Goal: Transaction & Acquisition: Book appointment/travel/reservation

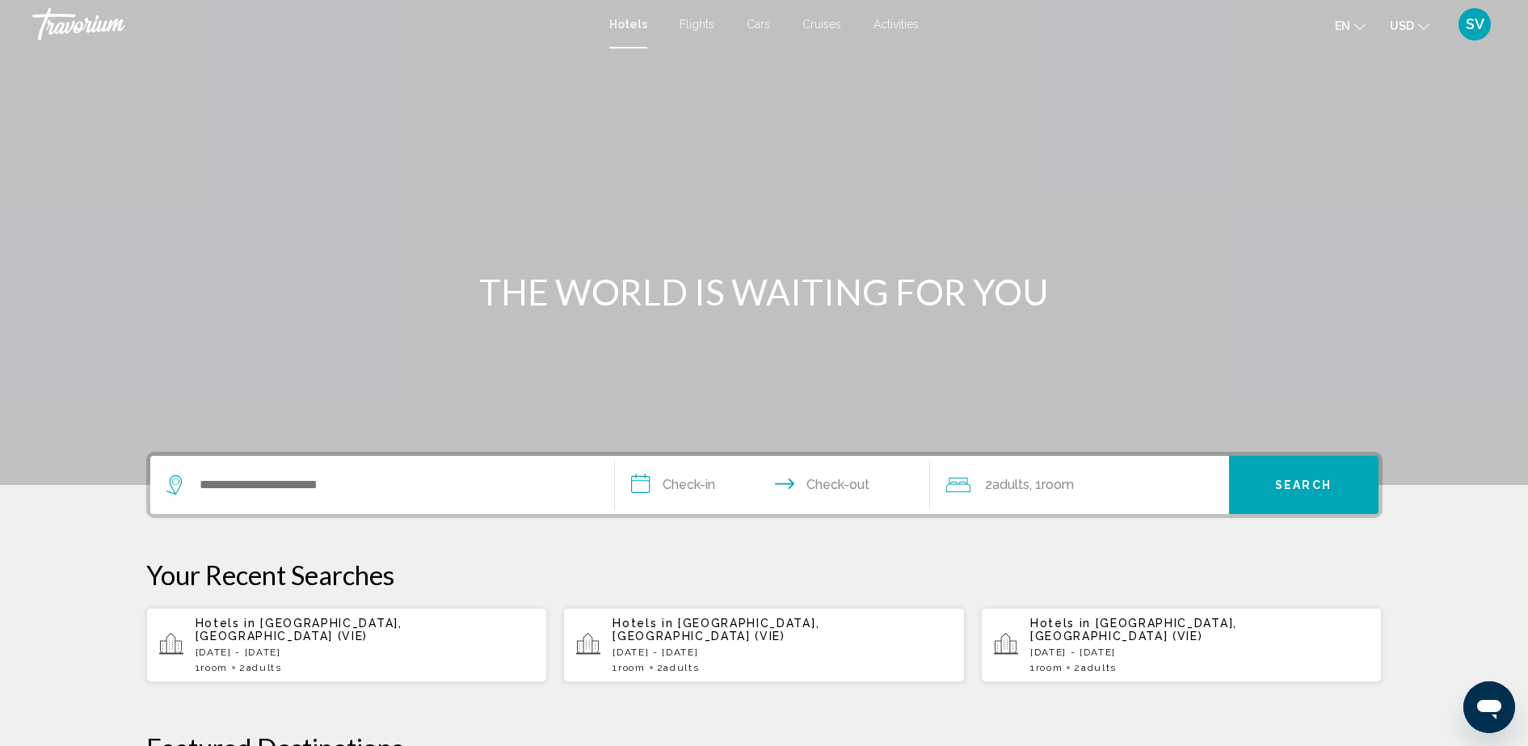
click at [688, 19] on span "Flights" at bounding box center [697, 24] width 35 height 13
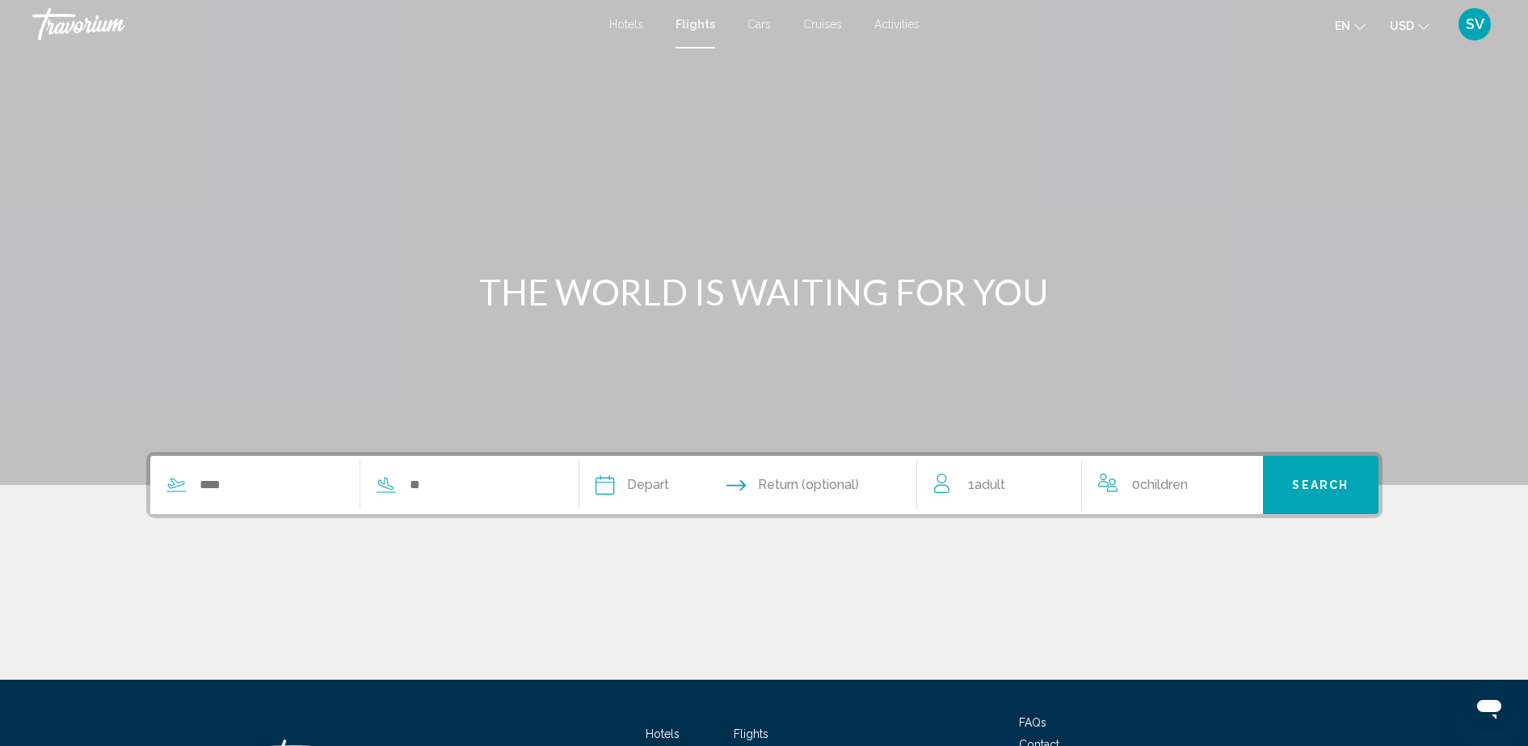
click at [182, 491] on icon "Search widget" at bounding box center [175, 490] width 19 height 1
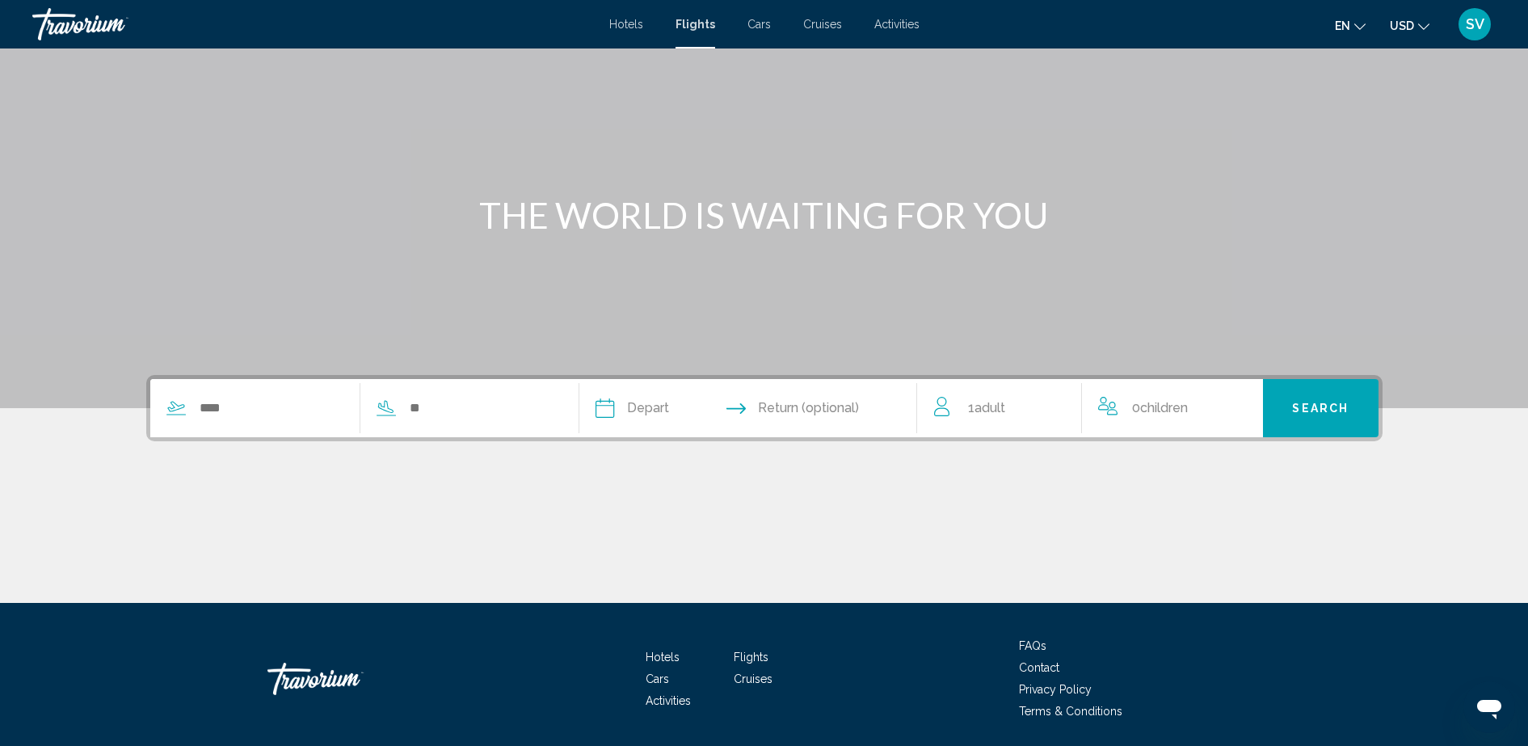
scroll to position [132, 0]
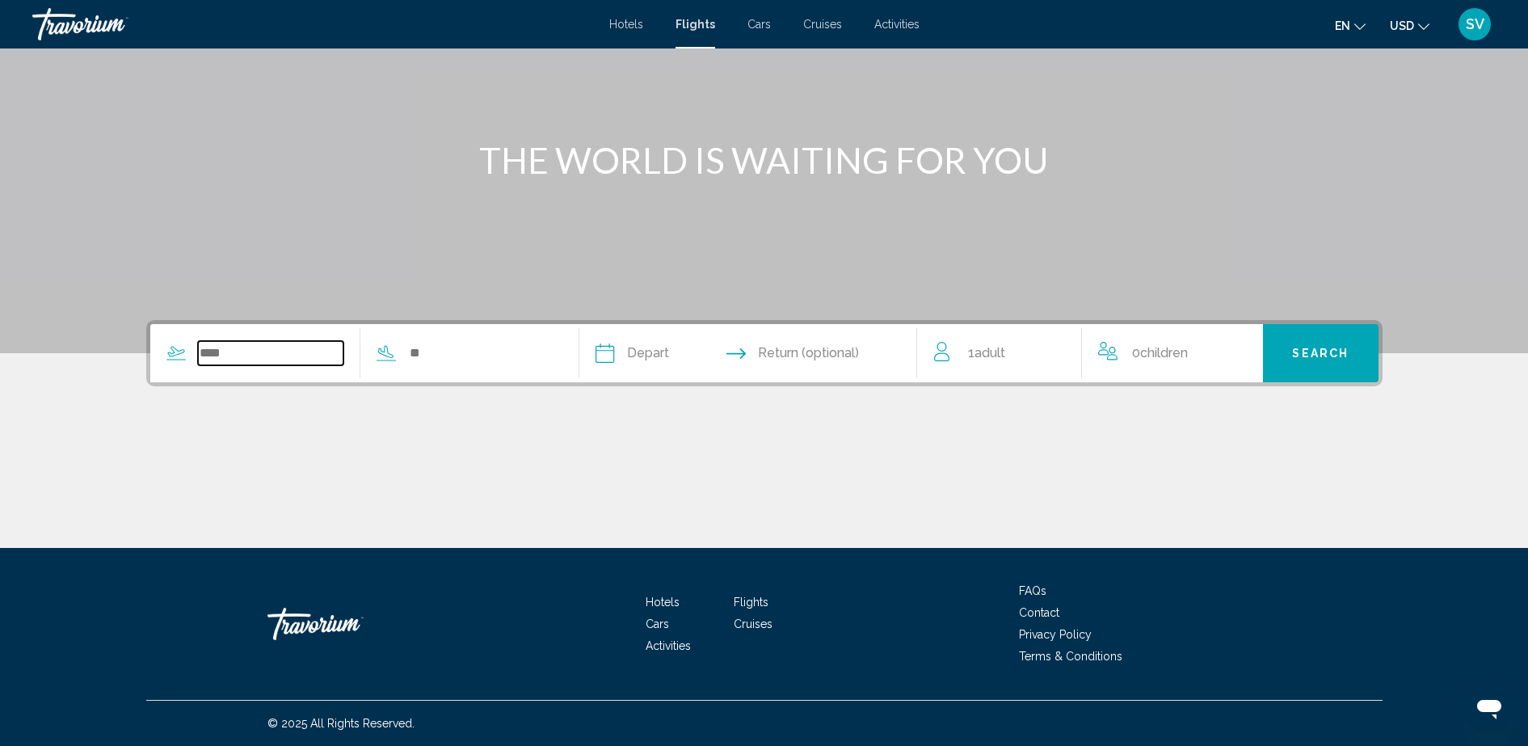
click at [217, 353] on input "Search widget" at bounding box center [271, 353] width 146 height 24
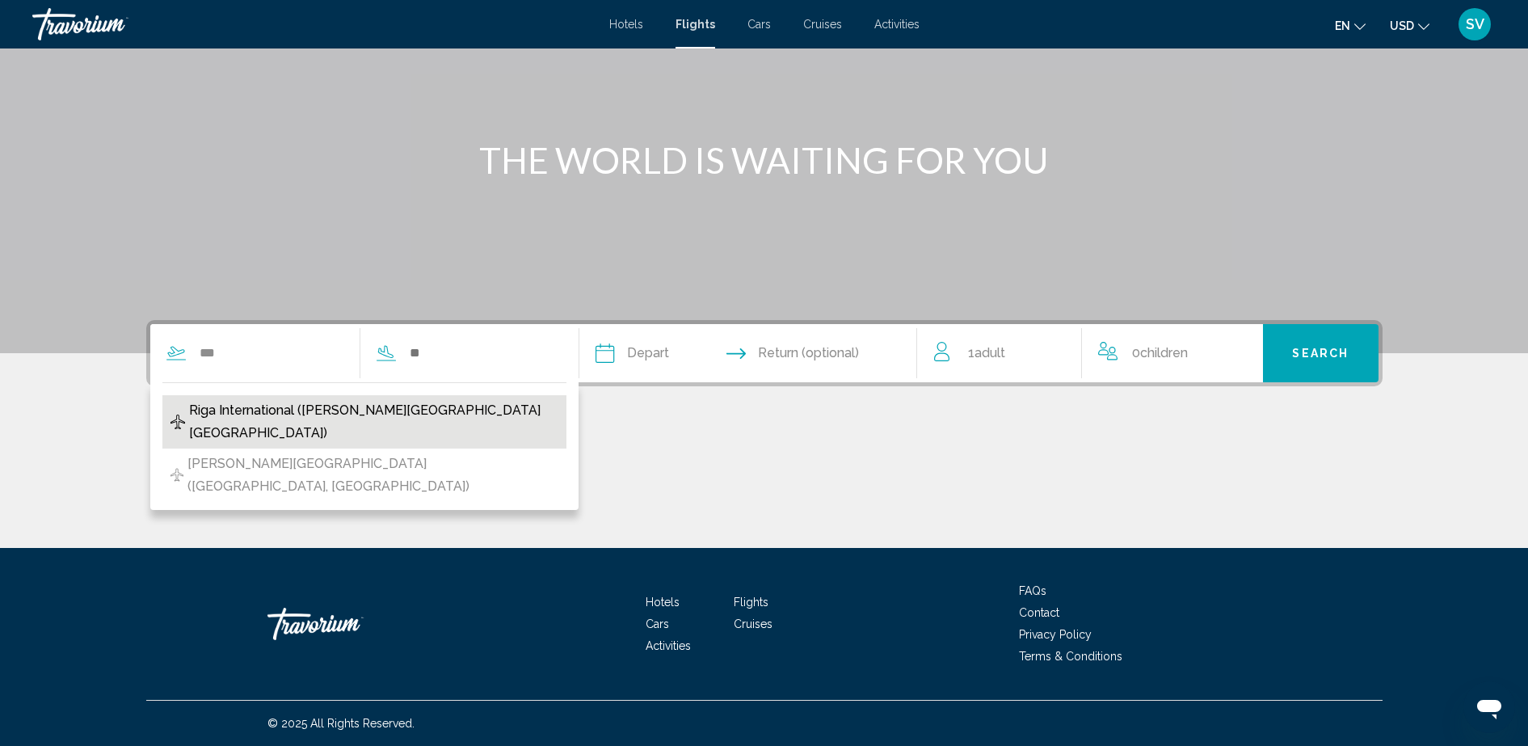
click at [228, 416] on span "Riga International ([PERSON_NAME][GEOGRAPHIC_DATA][GEOGRAPHIC_DATA])" at bounding box center [373, 421] width 369 height 45
type input "**********"
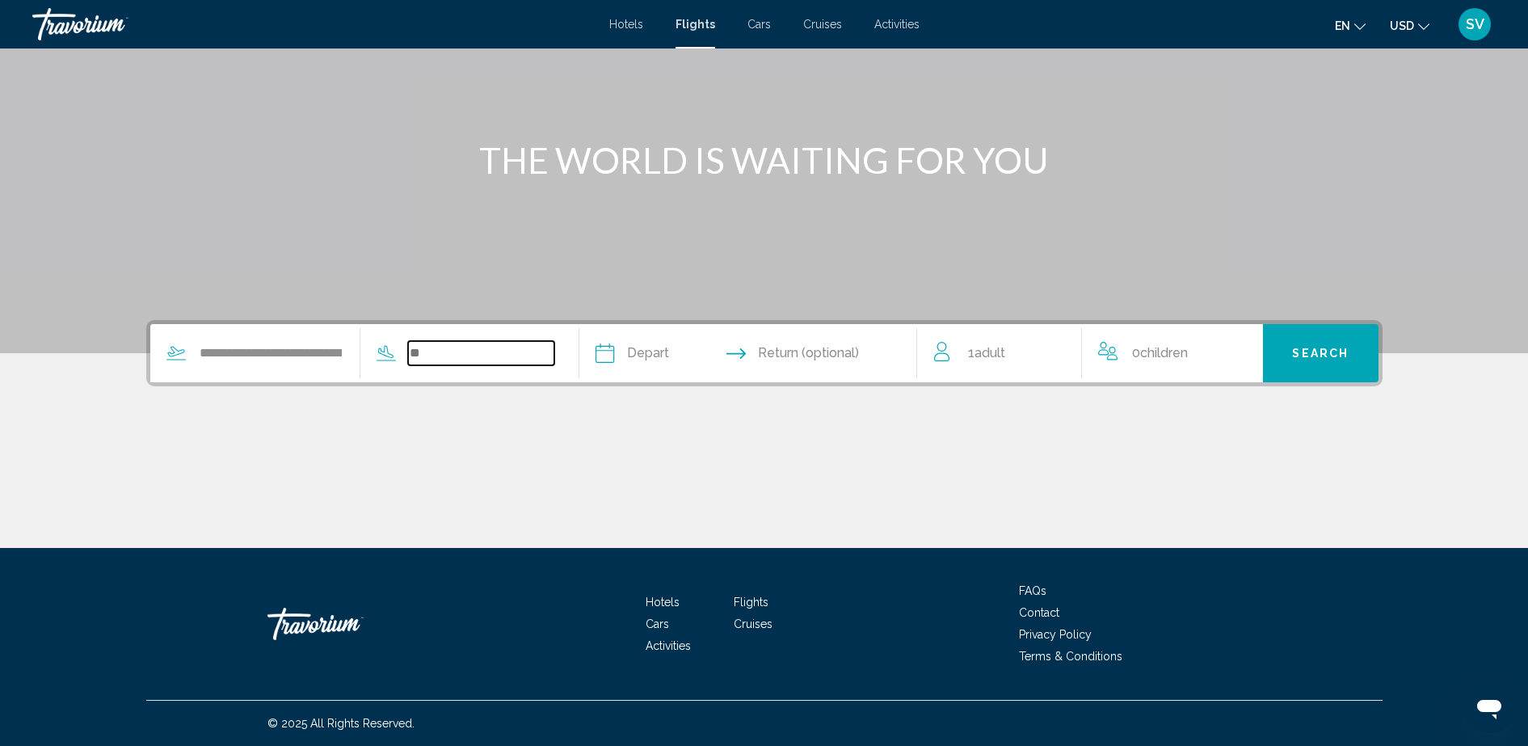
click at [464, 360] on input "Search widget" at bounding box center [481, 353] width 146 height 24
click at [438, 359] on input "Search widget" at bounding box center [481, 353] width 146 height 24
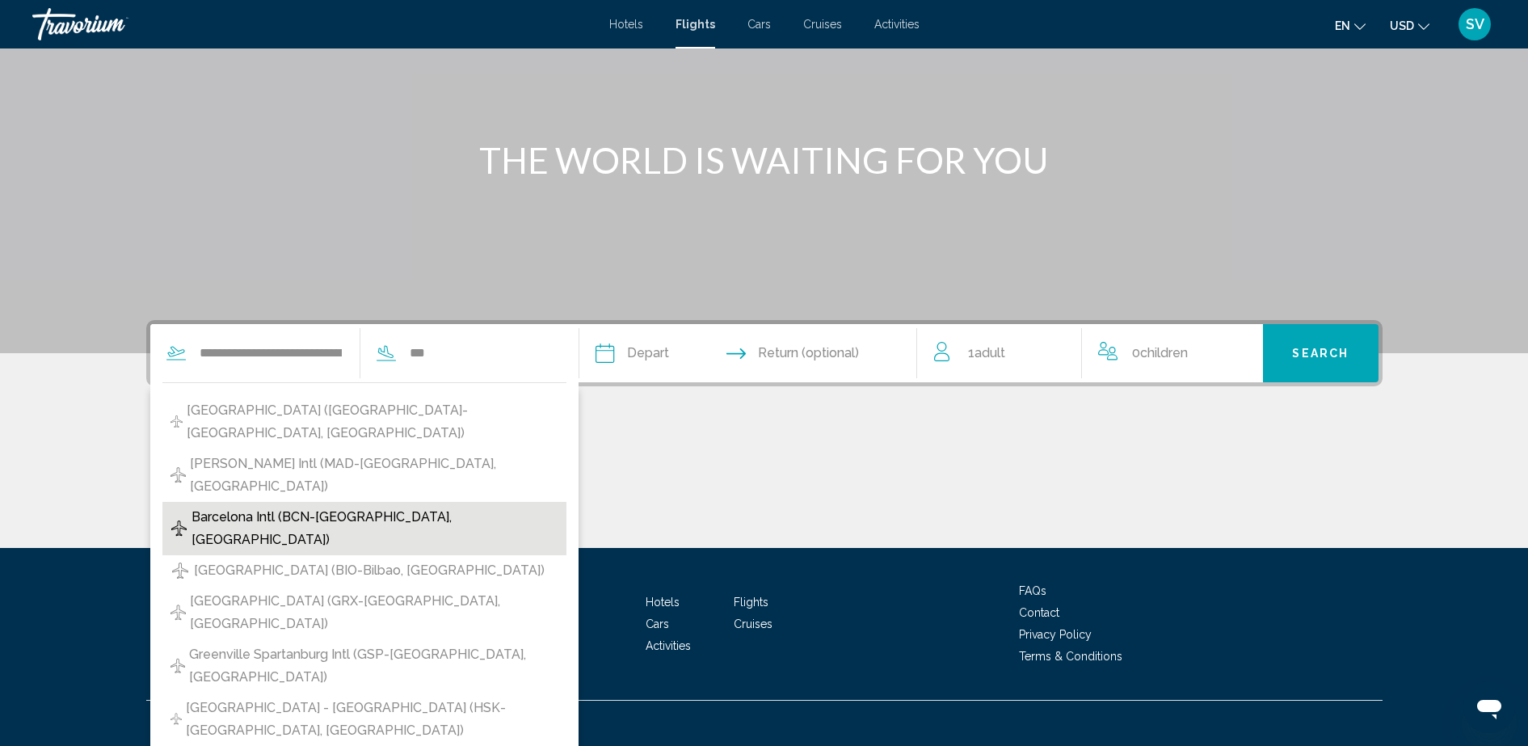
click at [318, 506] on span "Barcelona Intl (BCN-[GEOGRAPHIC_DATA], [GEOGRAPHIC_DATA])" at bounding box center [374, 528] width 367 height 45
type input "**********"
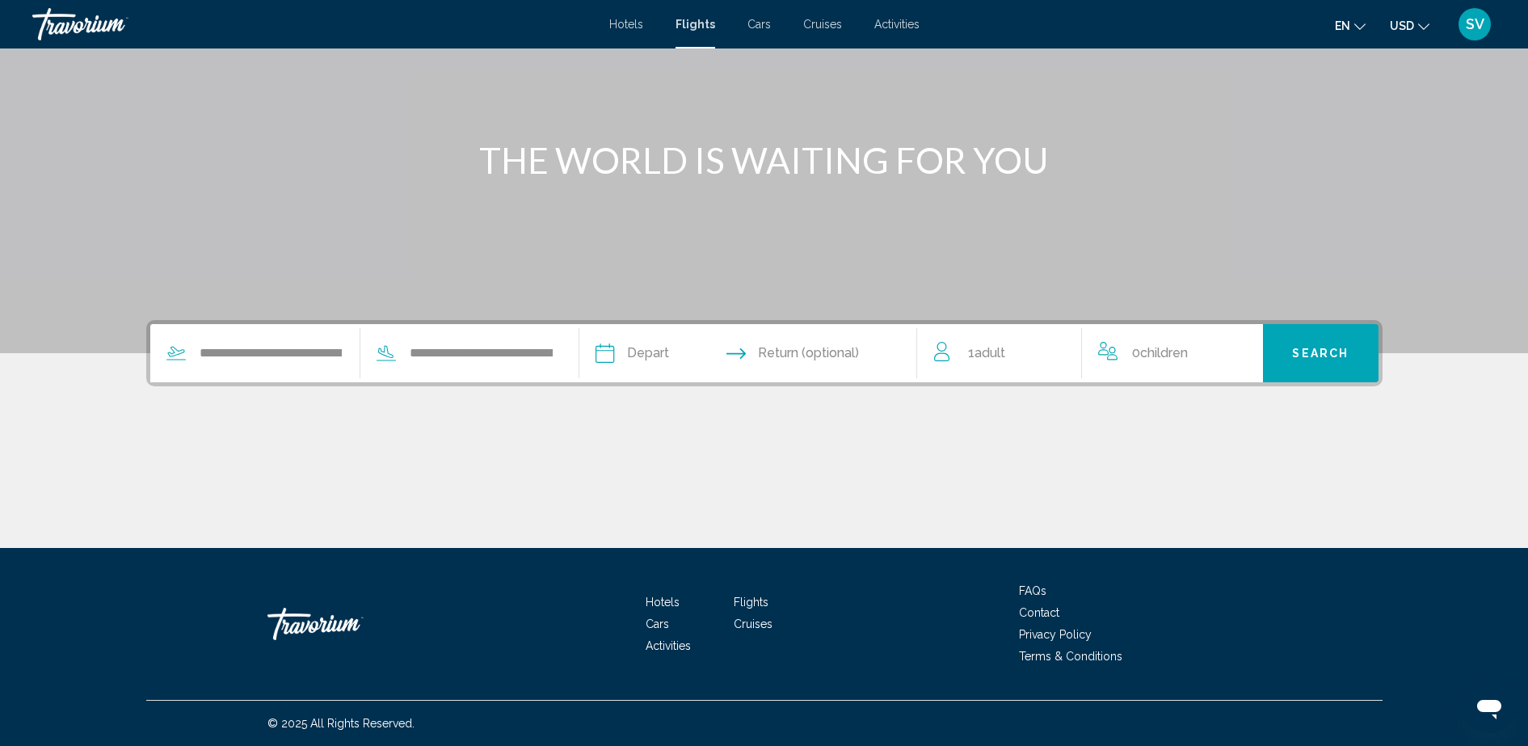
click at [675, 354] on input "Depart date" at bounding box center [674, 355] width 167 height 63
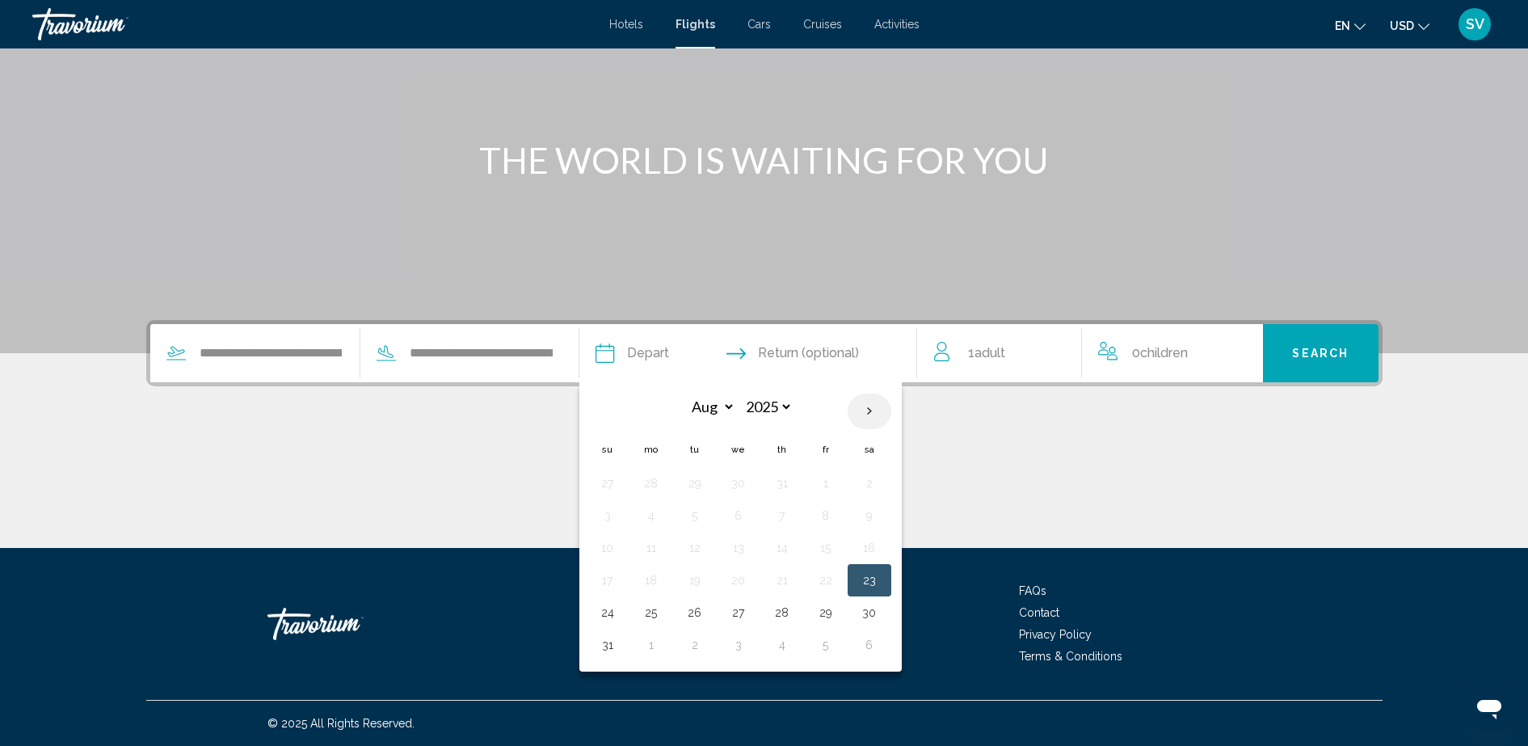
click at [878, 405] on th "Next month" at bounding box center [870, 411] width 44 height 36
click at [873, 406] on th "Next month" at bounding box center [870, 411] width 44 height 36
select select "*"
click at [613, 580] on button "19" at bounding box center [608, 580] width 26 height 23
type input "**********"
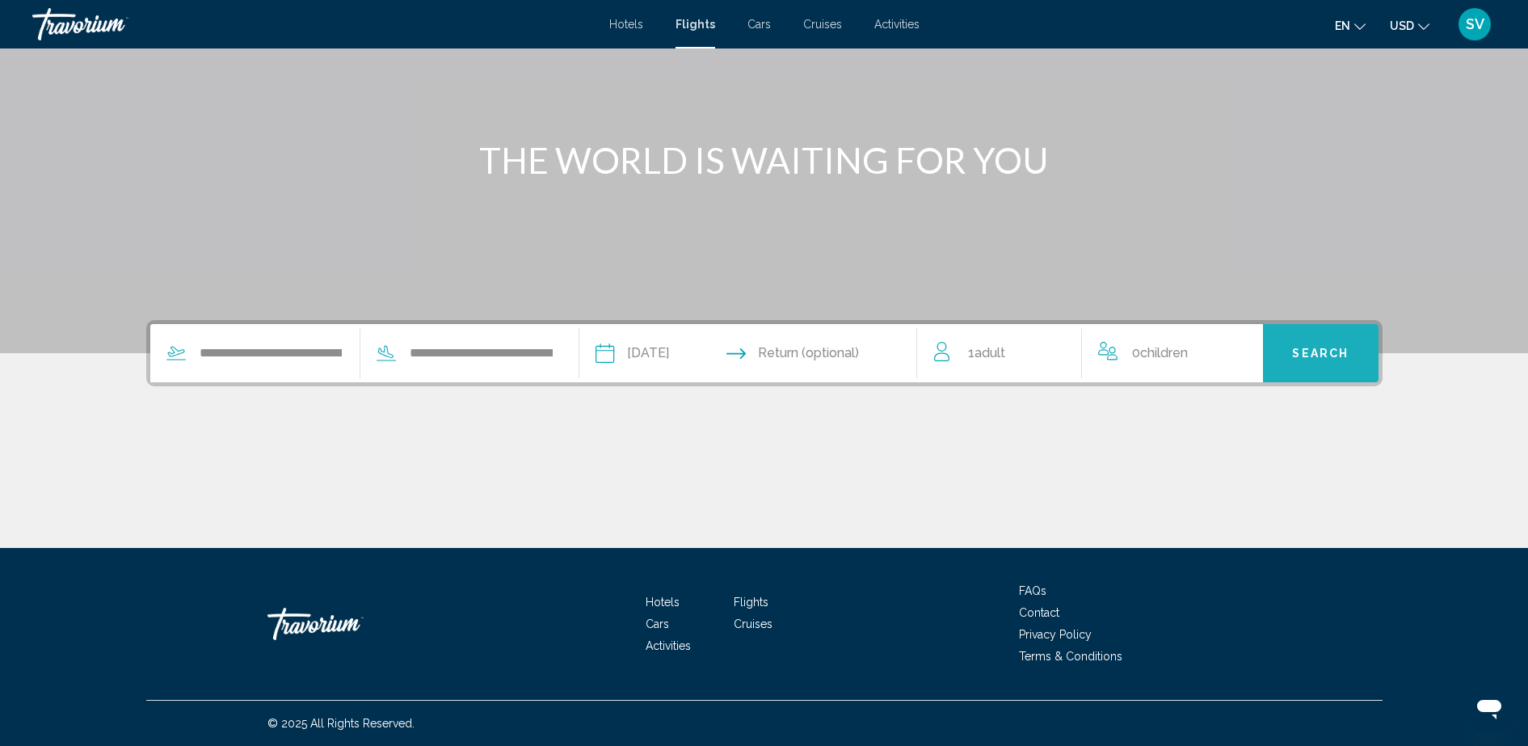
click at [1318, 347] on span "Search" at bounding box center [1320, 353] width 57 height 13
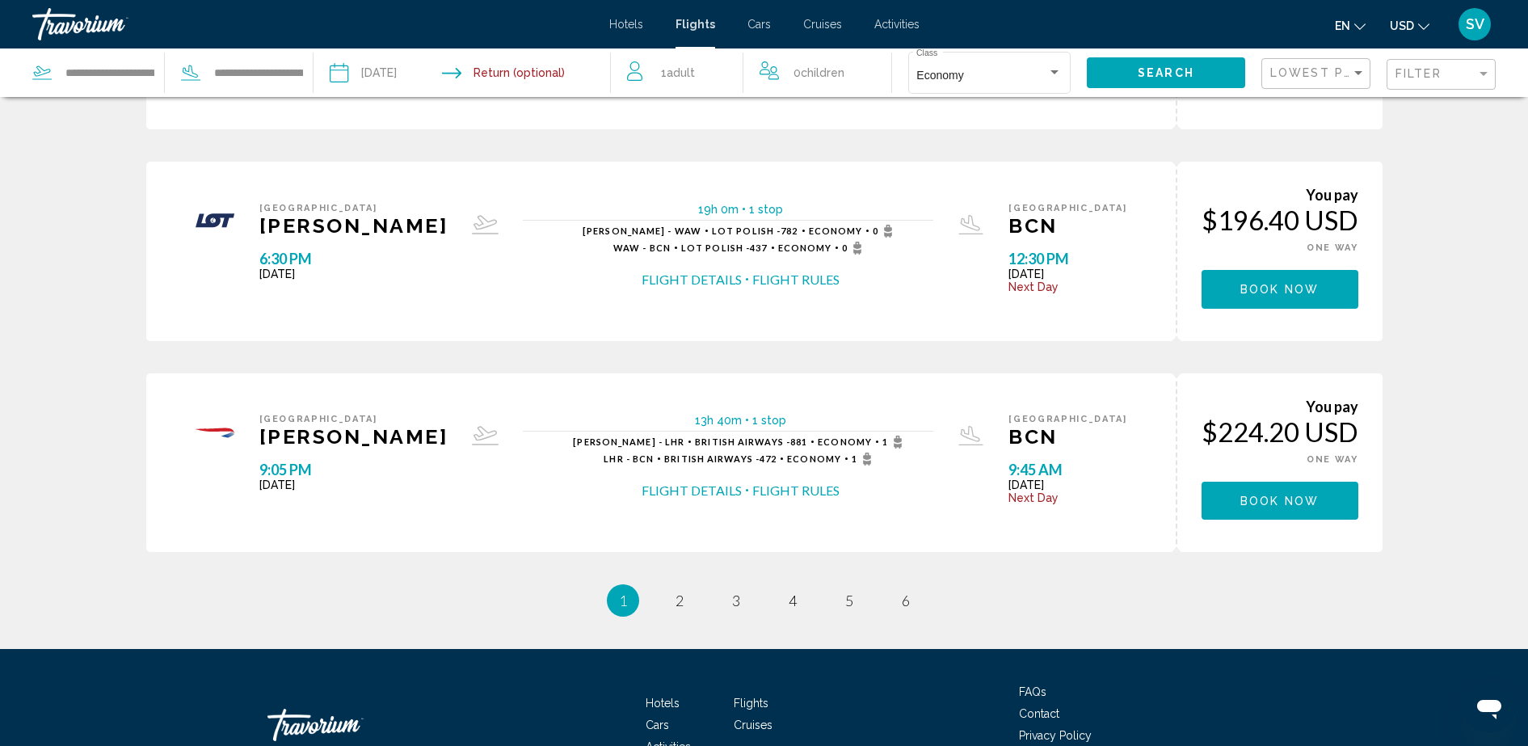
scroll to position [909, 0]
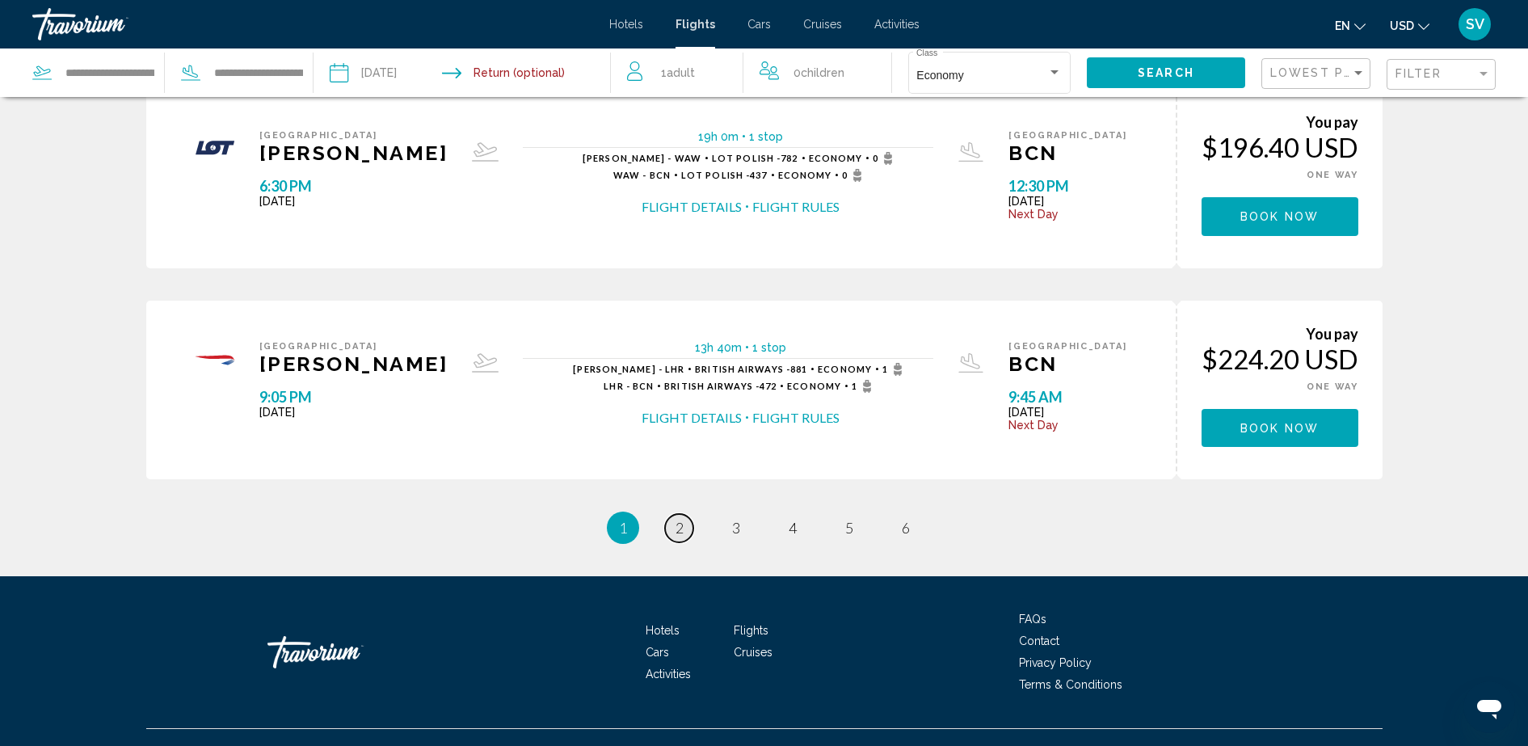
click at [675, 530] on link "page 2" at bounding box center [679, 528] width 28 height 28
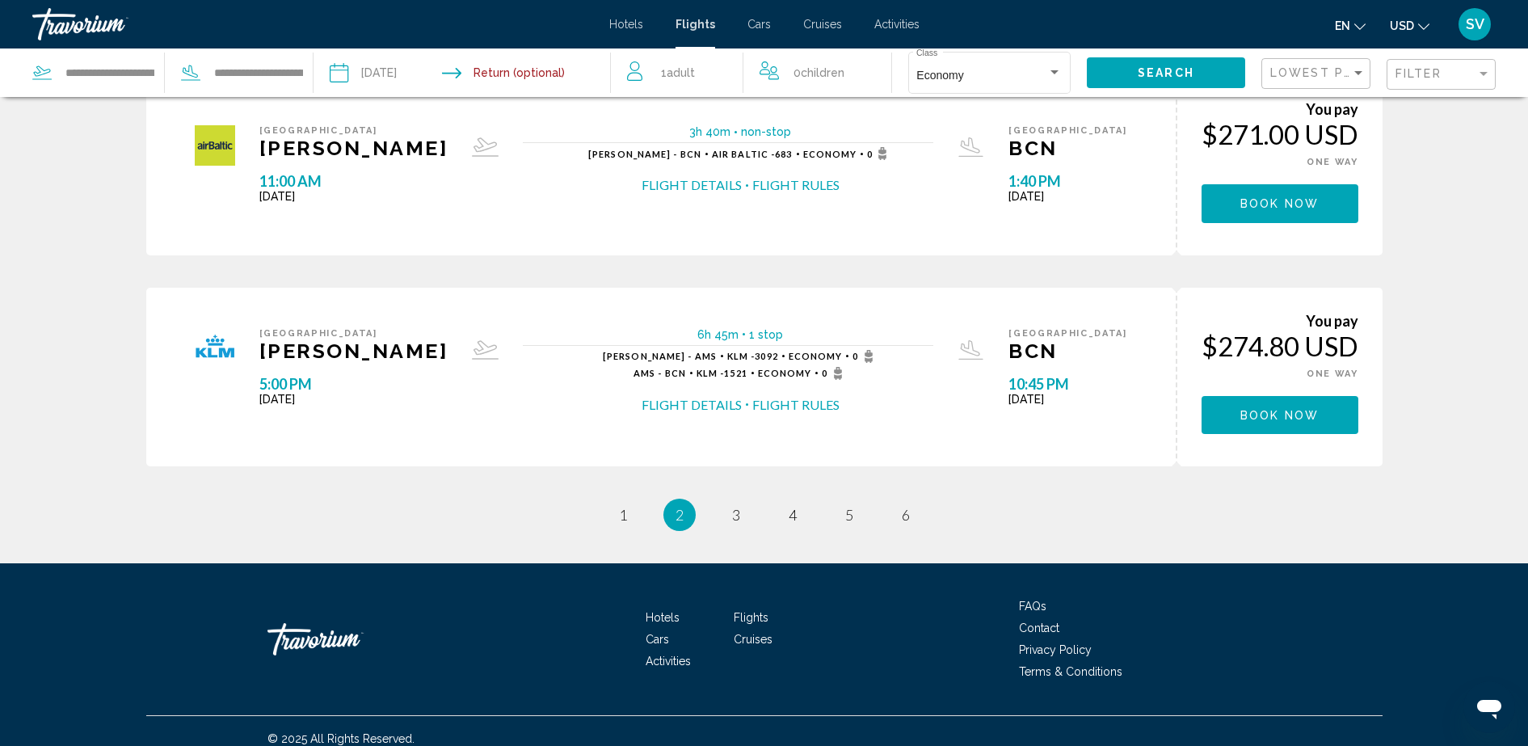
scroll to position [937, 0]
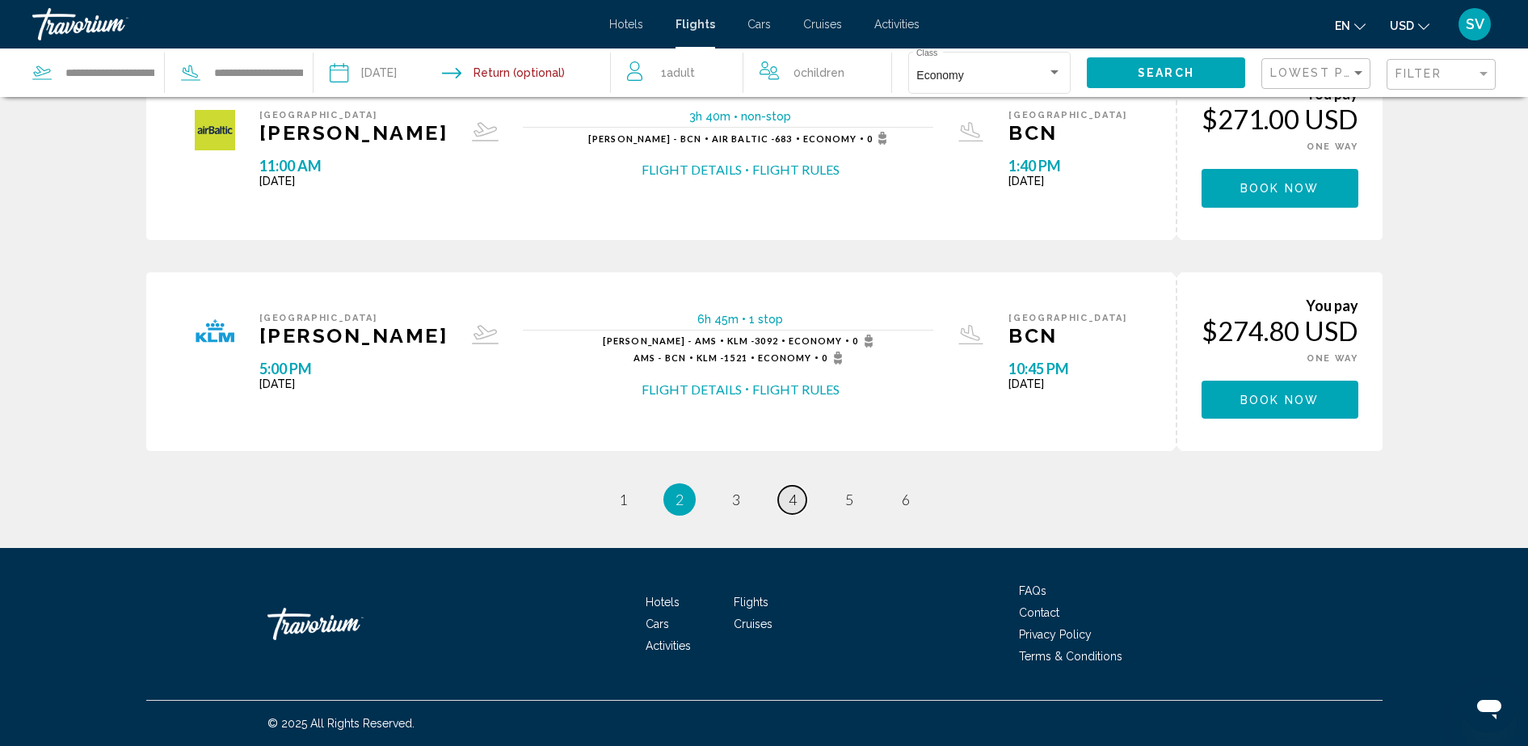
click at [792, 494] on span "4" at bounding box center [793, 499] width 8 height 18
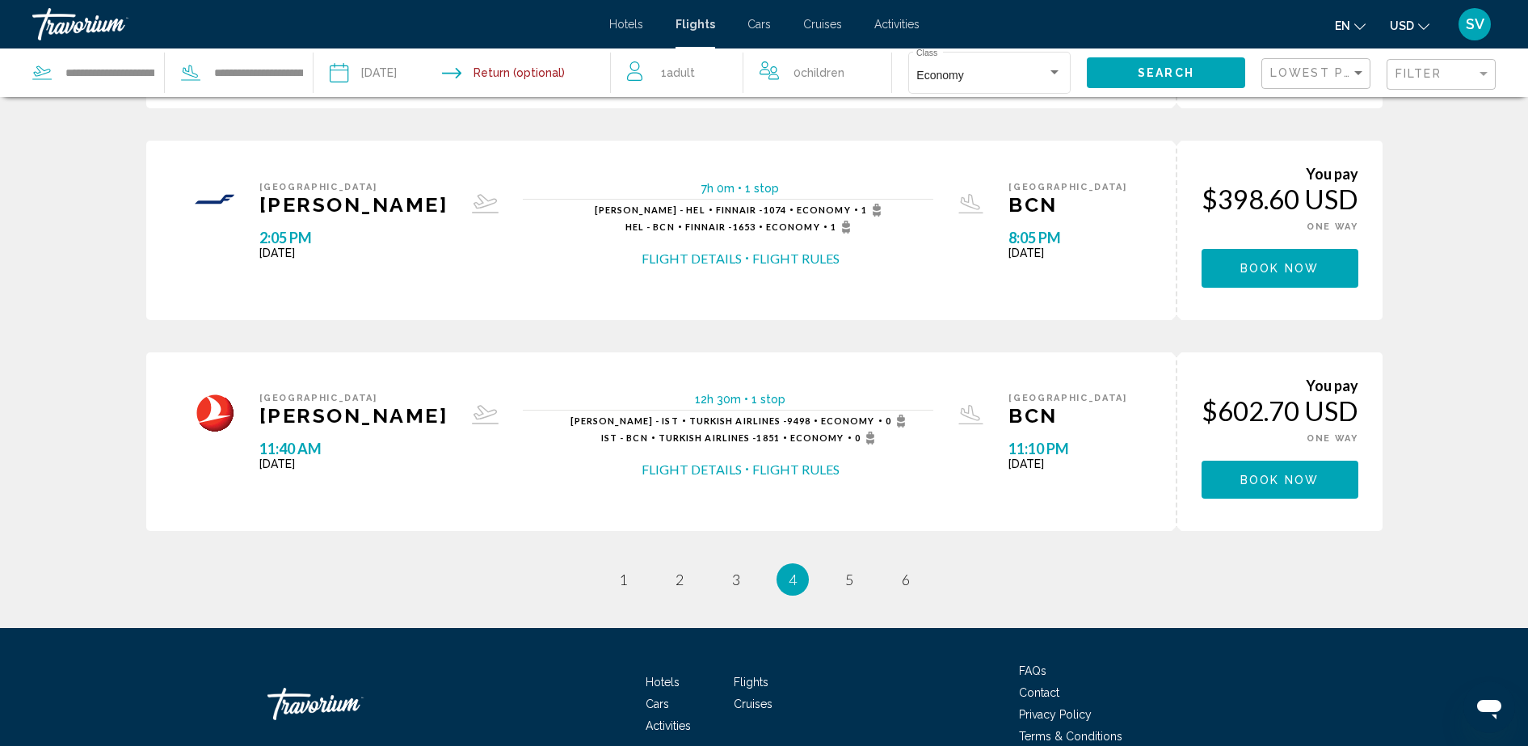
scroll to position [909, 0]
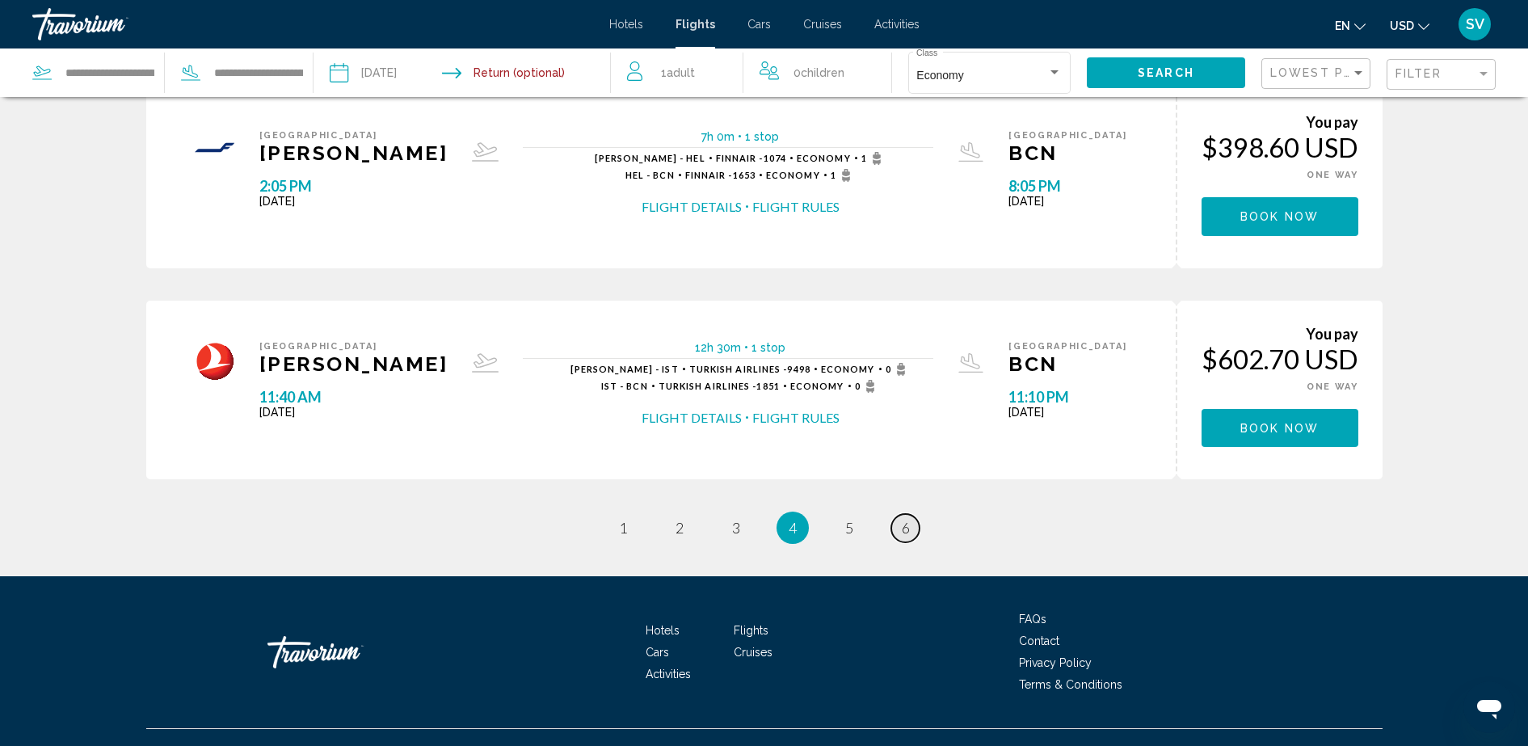
click at [903, 528] on span "6" at bounding box center [906, 528] width 8 height 18
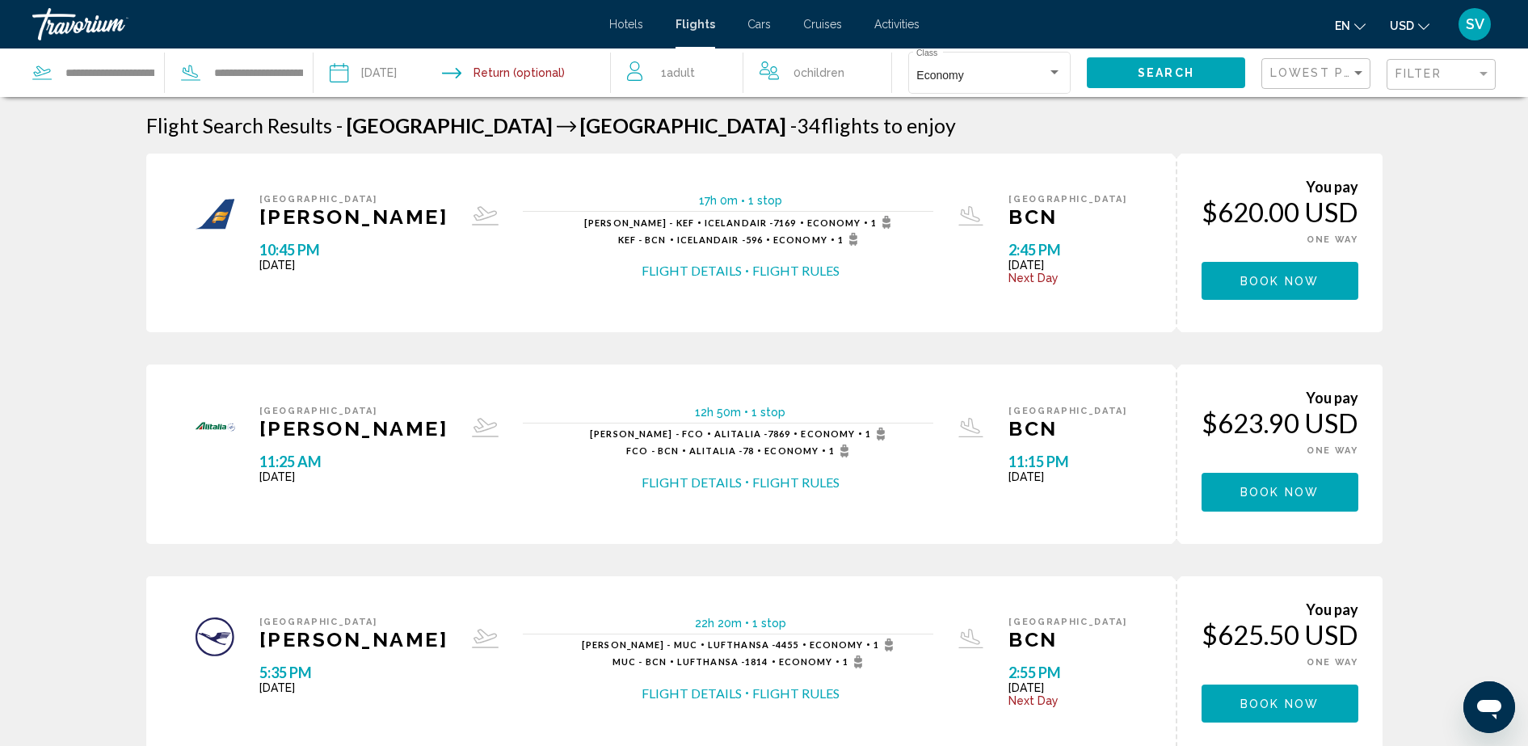
click at [755, 22] on span "Cars" at bounding box center [758, 24] width 23 height 13
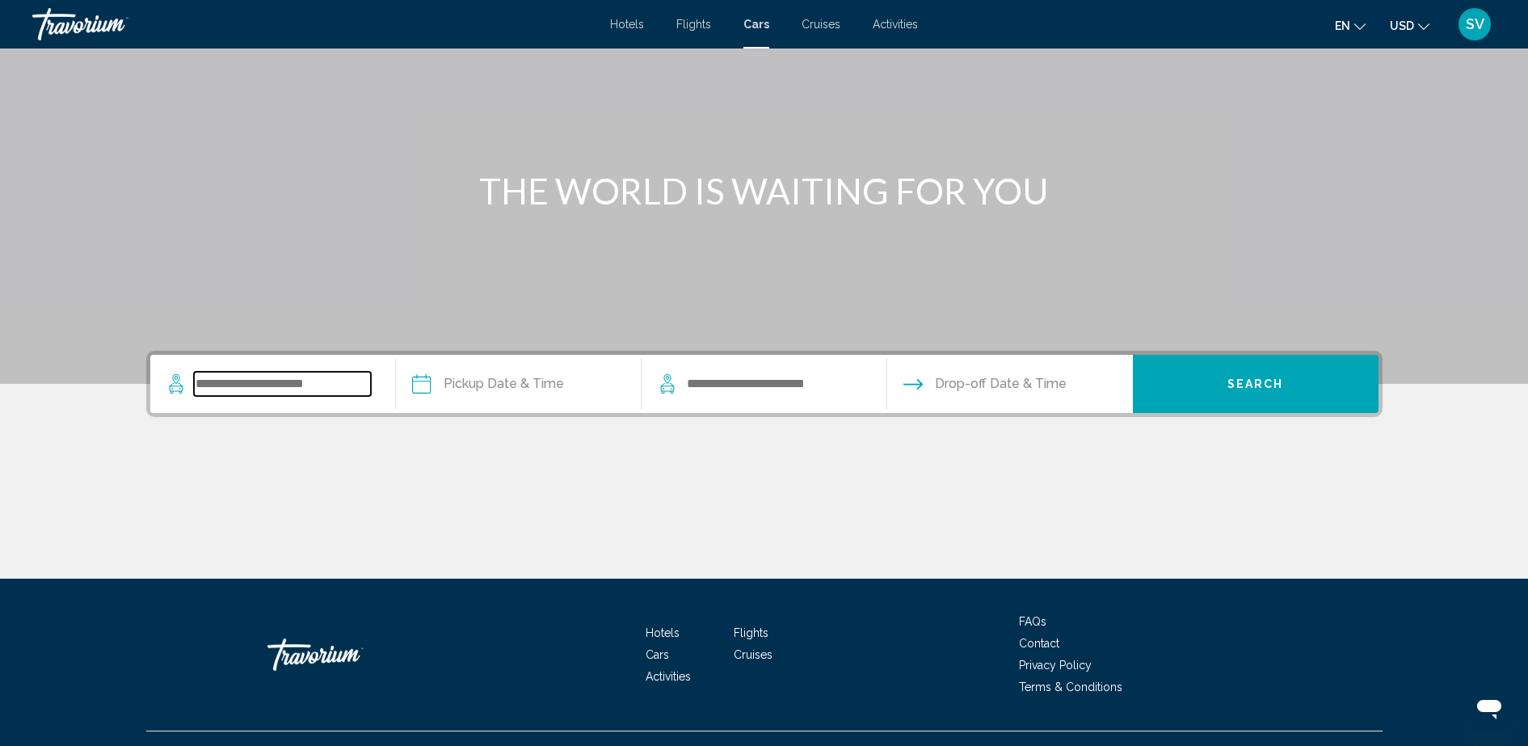
click at [240, 385] on input "Search widget" at bounding box center [282, 384] width 177 height 24
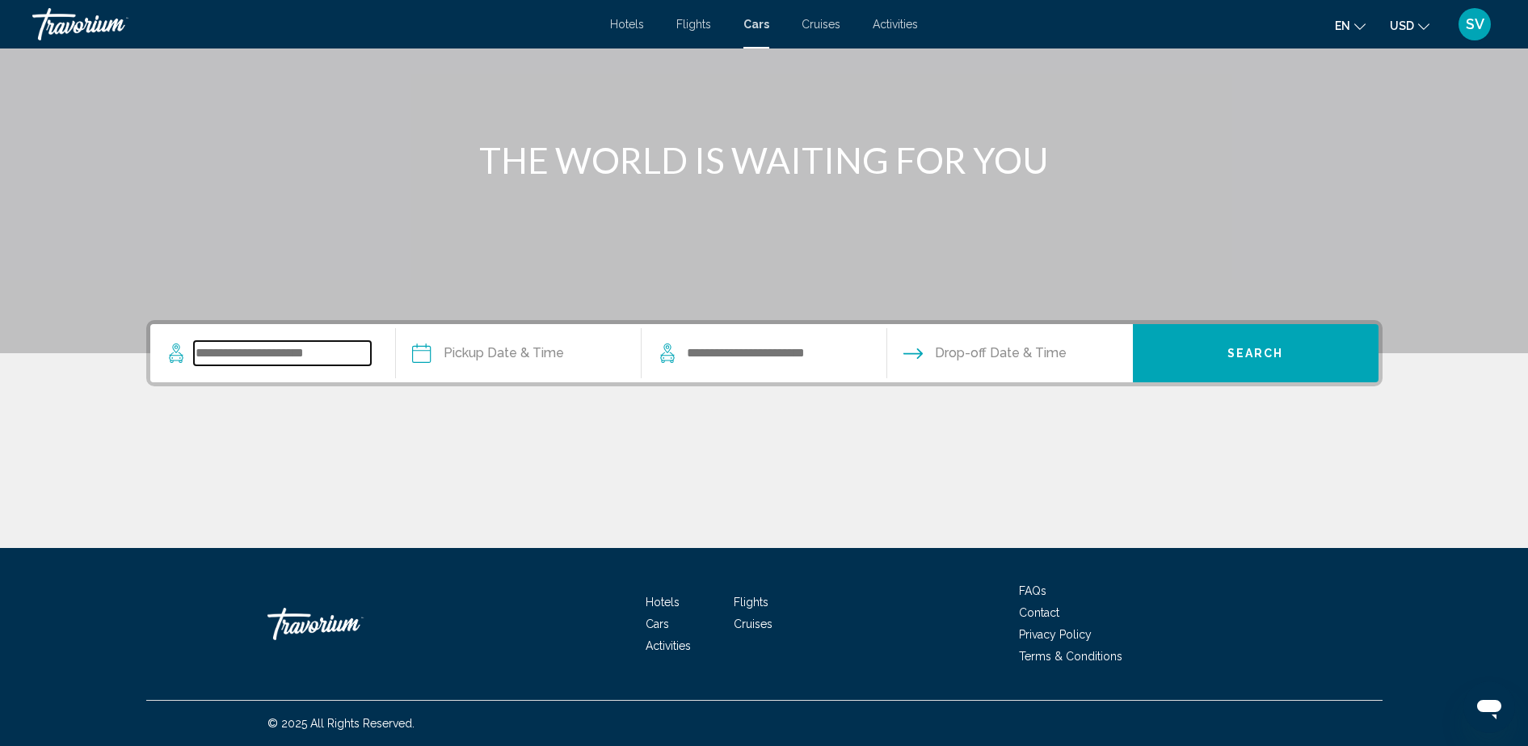
click at [245, 350] on input "Search widget" at bounding box center [282, 353] width 177 height 24
click at [223, 361] on input "***" at bounding box center [282, 353] width 177 height 24
click at [226, 356] on input "***" at bounding box center [282, 353] width 177 height 24
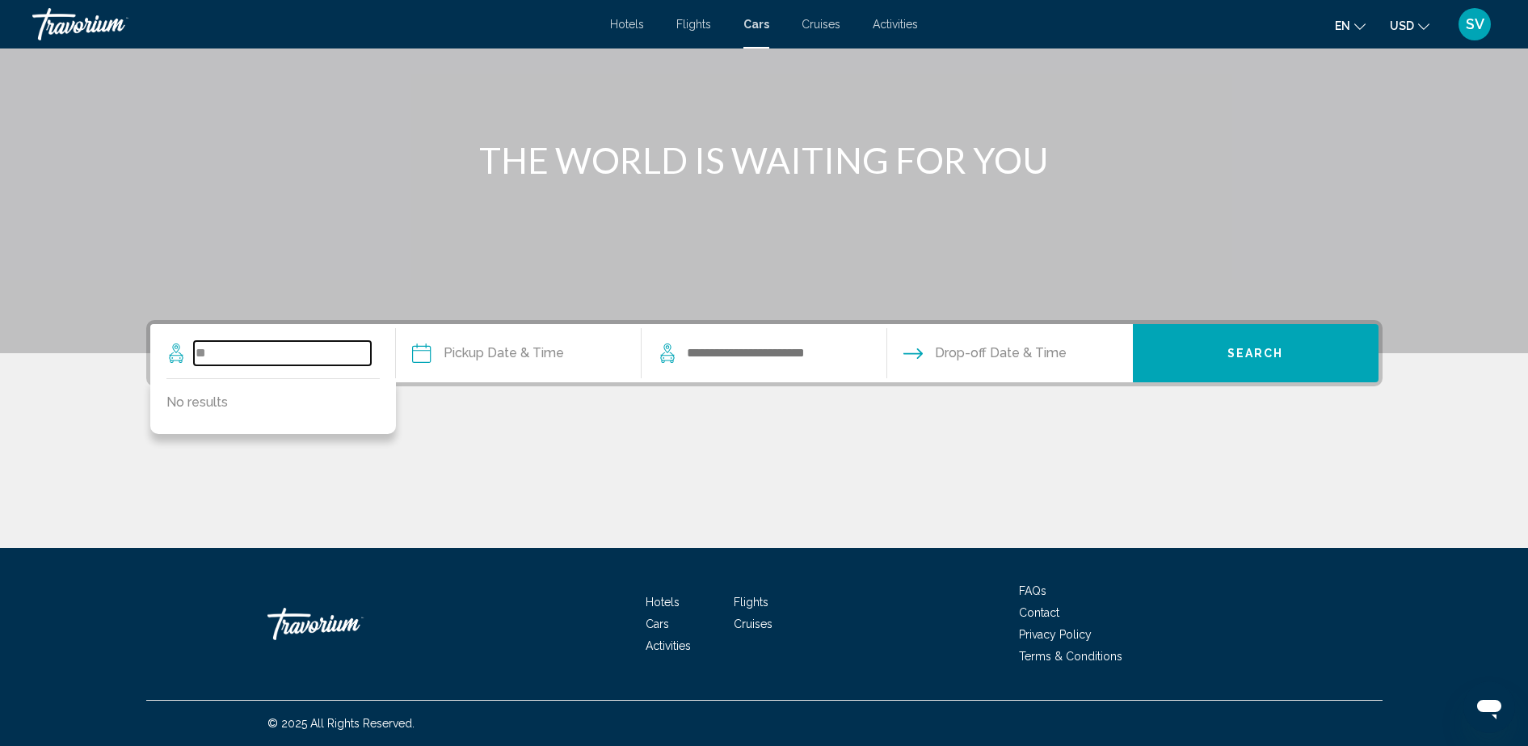
type input "*"
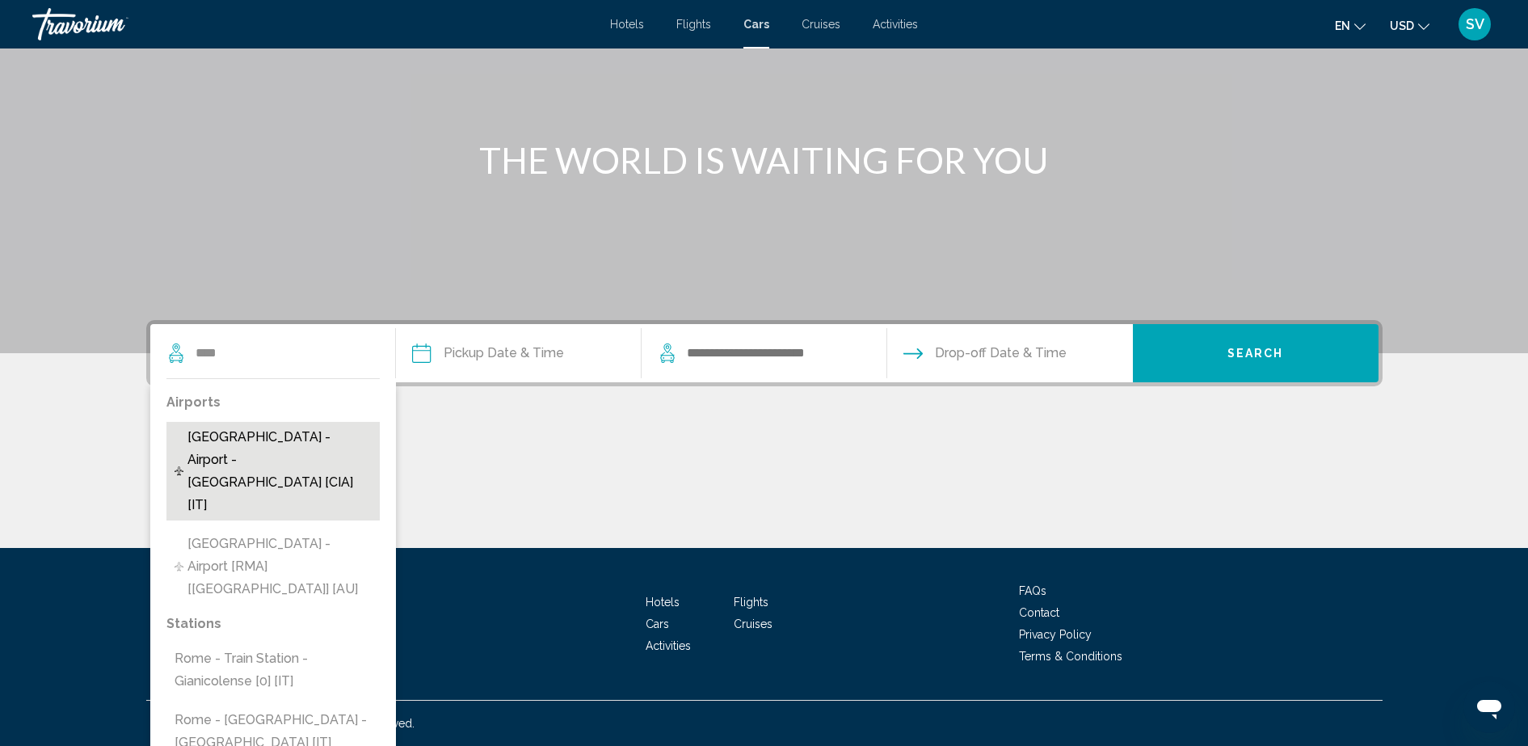
click at [241, 439] on span "[GEOGRAPHIC_DATA] - Airport - [GEOGRAPHIC_DATA] [CIA] [IT]" at bounding box center [279, 471] width 184 height 90
type input "**********"
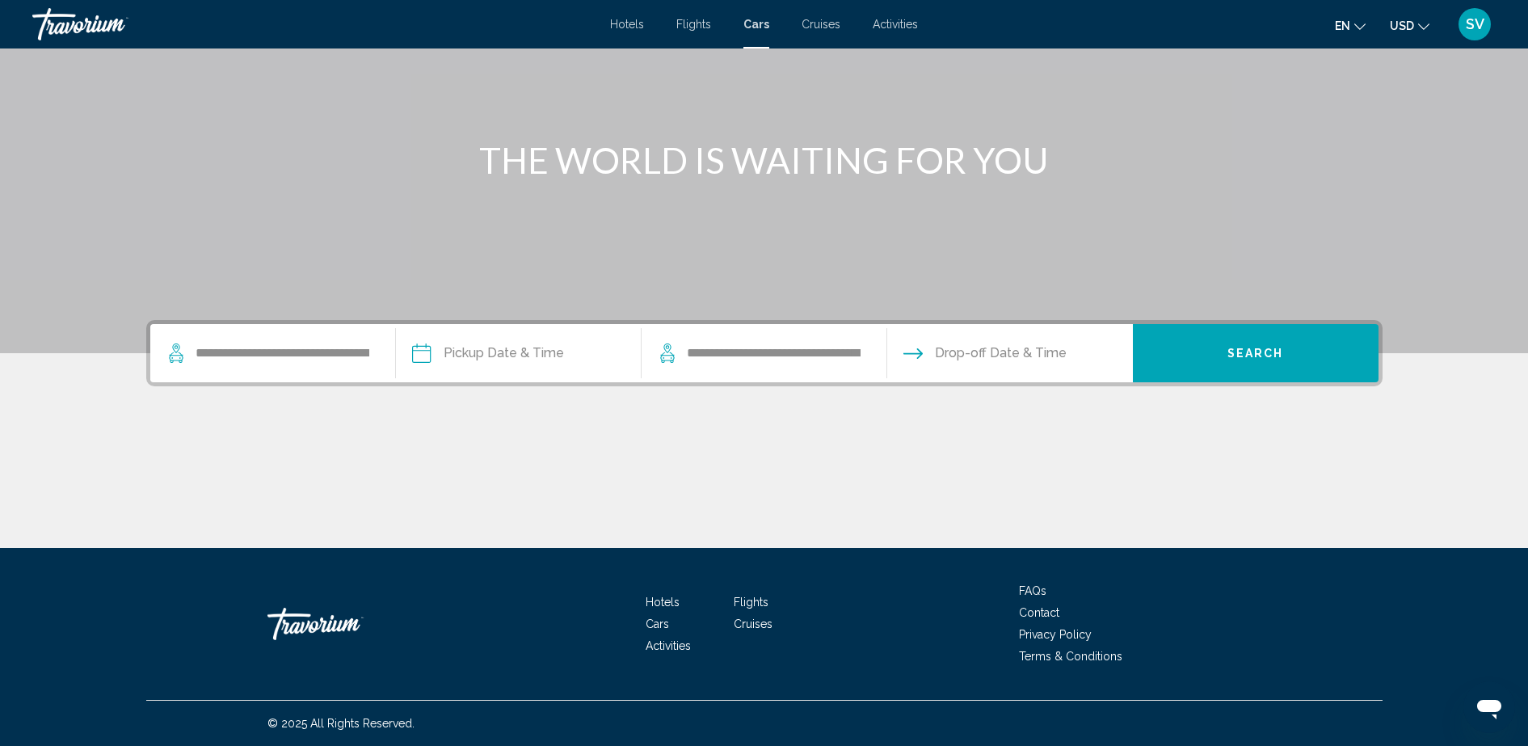
click at [482, 349] on input "Pickup date" at bounding box center [518, 355] width 252 height 63
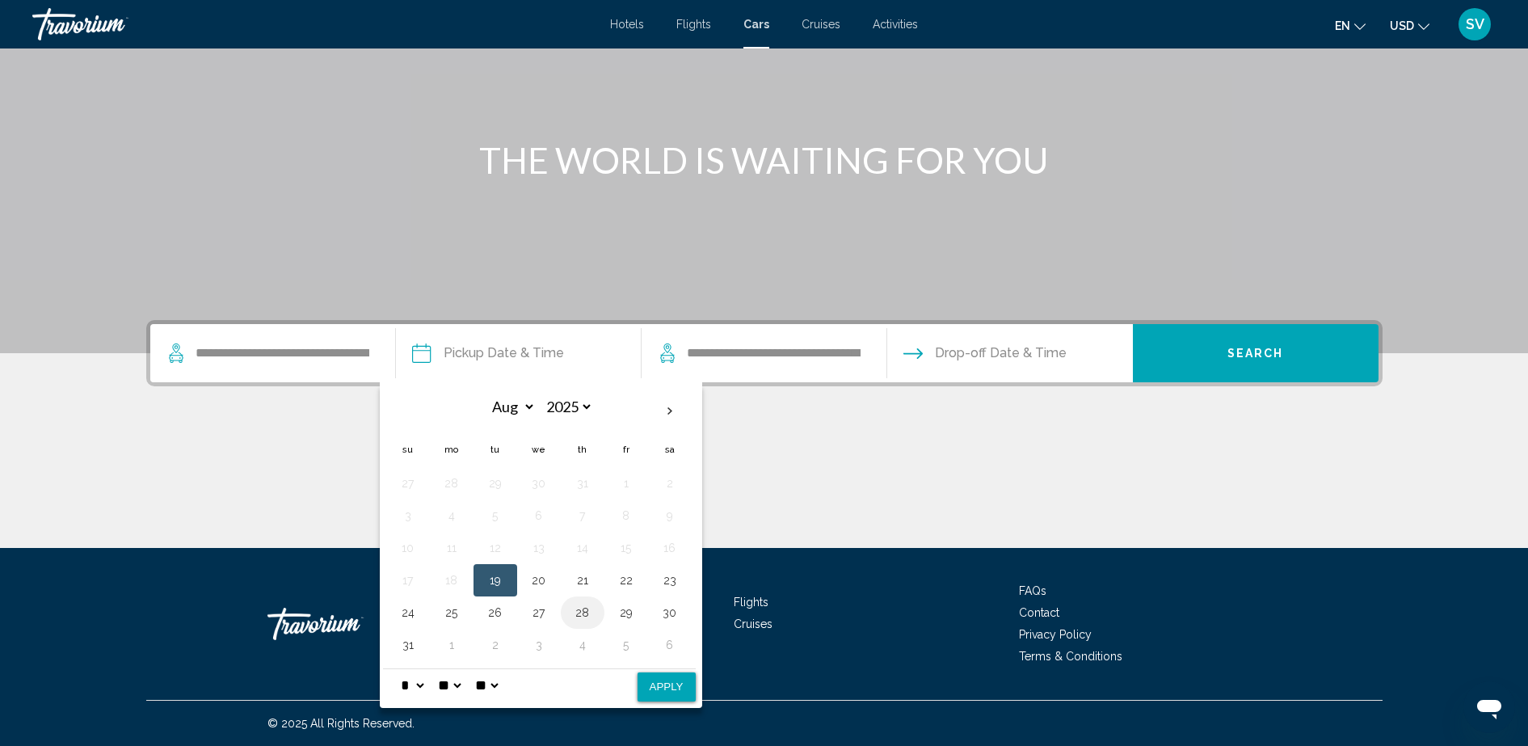
click at [582, 613] on button "28" at bounding box center [583, 612] width 26 height 23
click at [410, 636] on button "31" at bounding box center [408, 644] width 26 height 23
click at [586, 612] on button "28" at bounding box center [583, 612] width 26 height 23
click at [681, 687] on button "Apply" at bounding box center [666, 686] width 58 height 29
type input "**********"
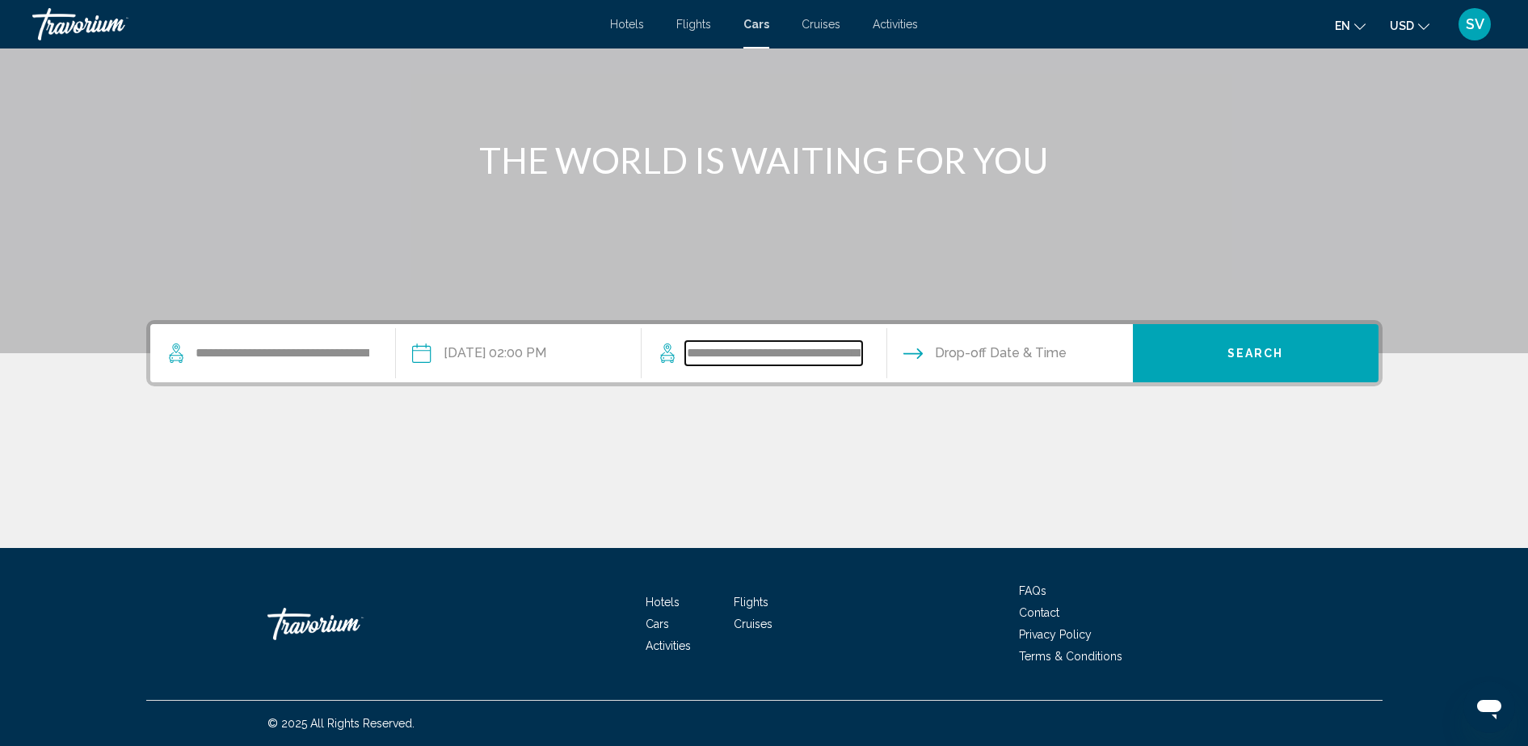
click at [756, 347] on input "**********" at bounding box center [773, 353] width 177 height 24
click at [1027, 356] on input "Drop-off date" at bounding box center [1009, 355] width 252 height 63
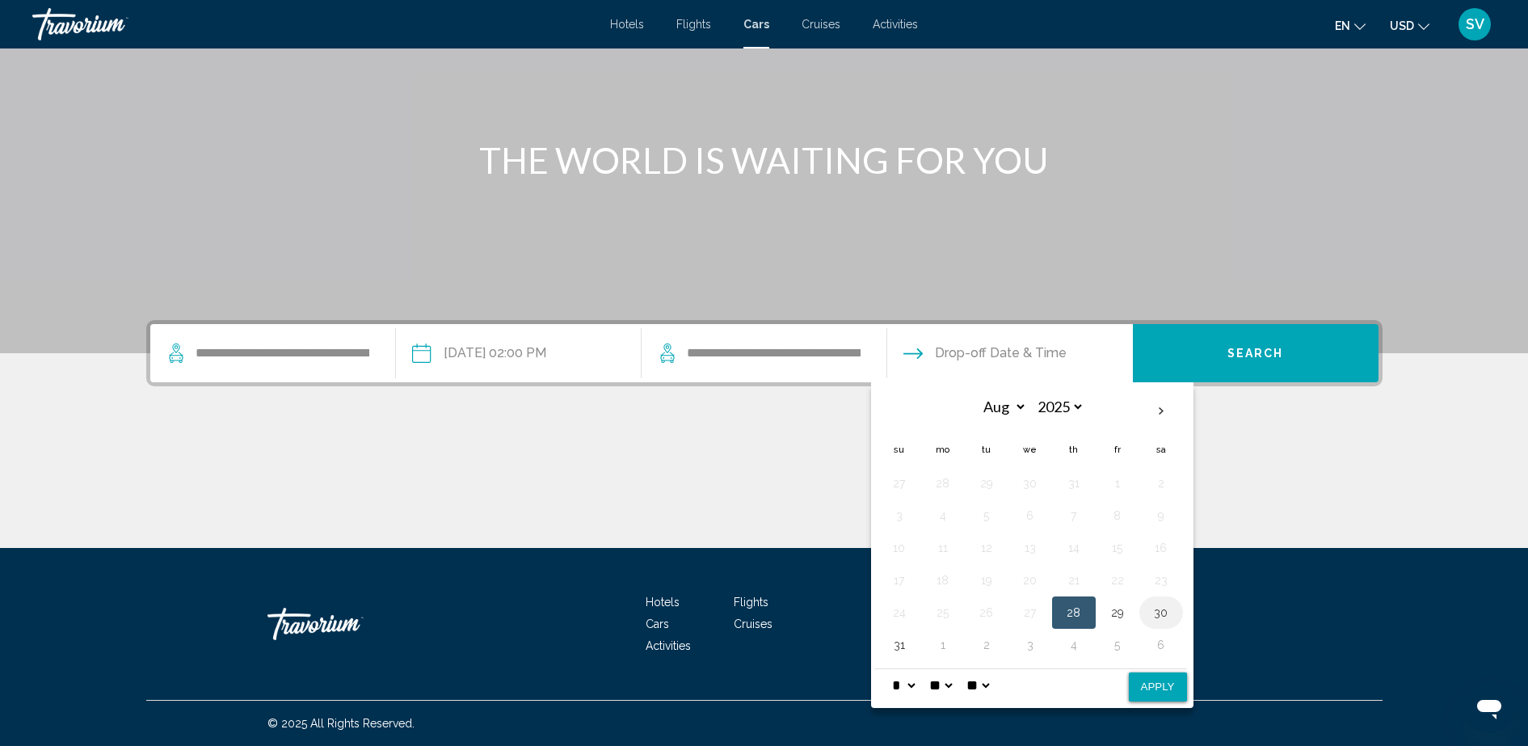
click at [1163, 611] on button "30" at bounding box center [1161, 612] width 26 height 23
click at [1147, 685] on button "Apply" at bounding box center [1158, 686] width 58 height 29
type input "**********"
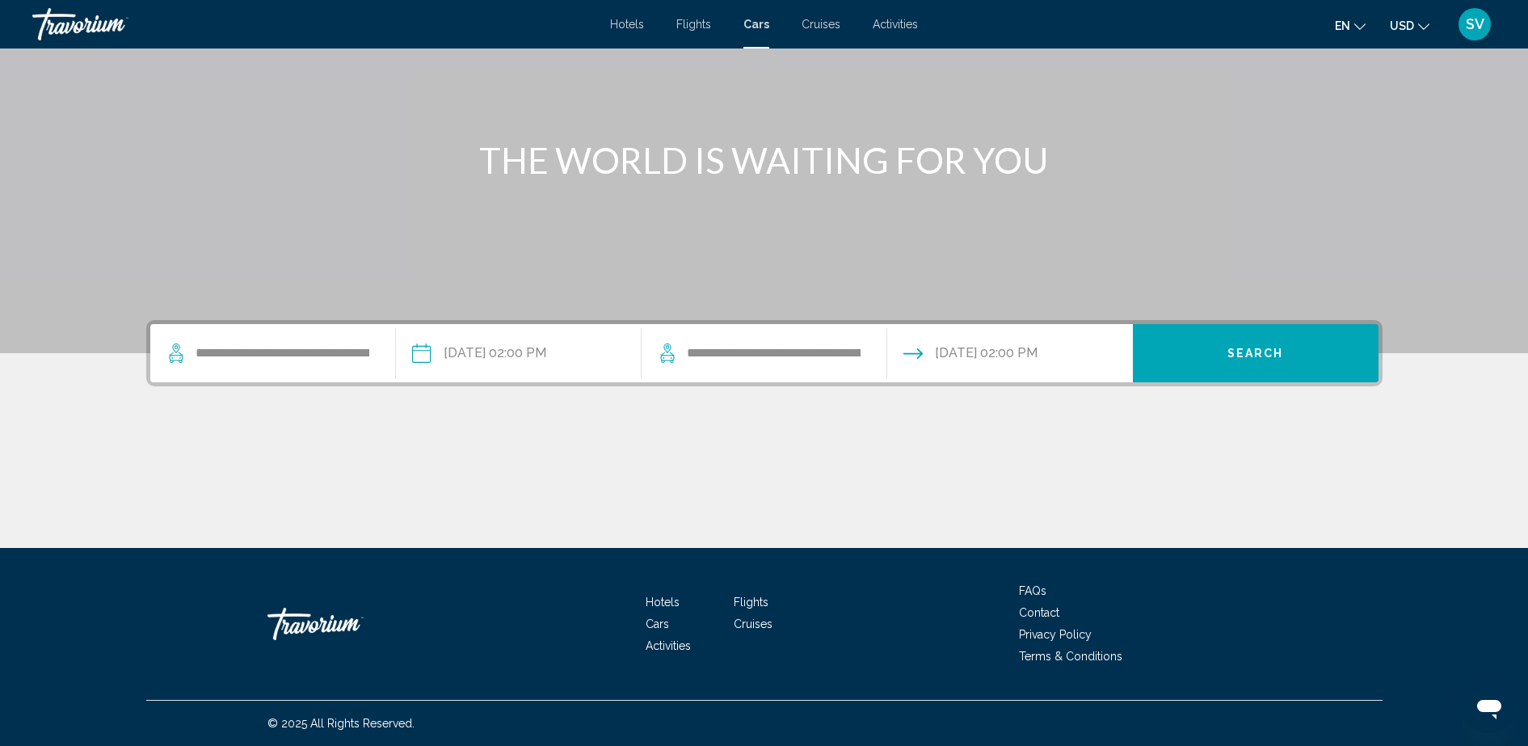
click at [1218, 353] on button "Search" at bounding box center [1256, 353] width 246 height 58
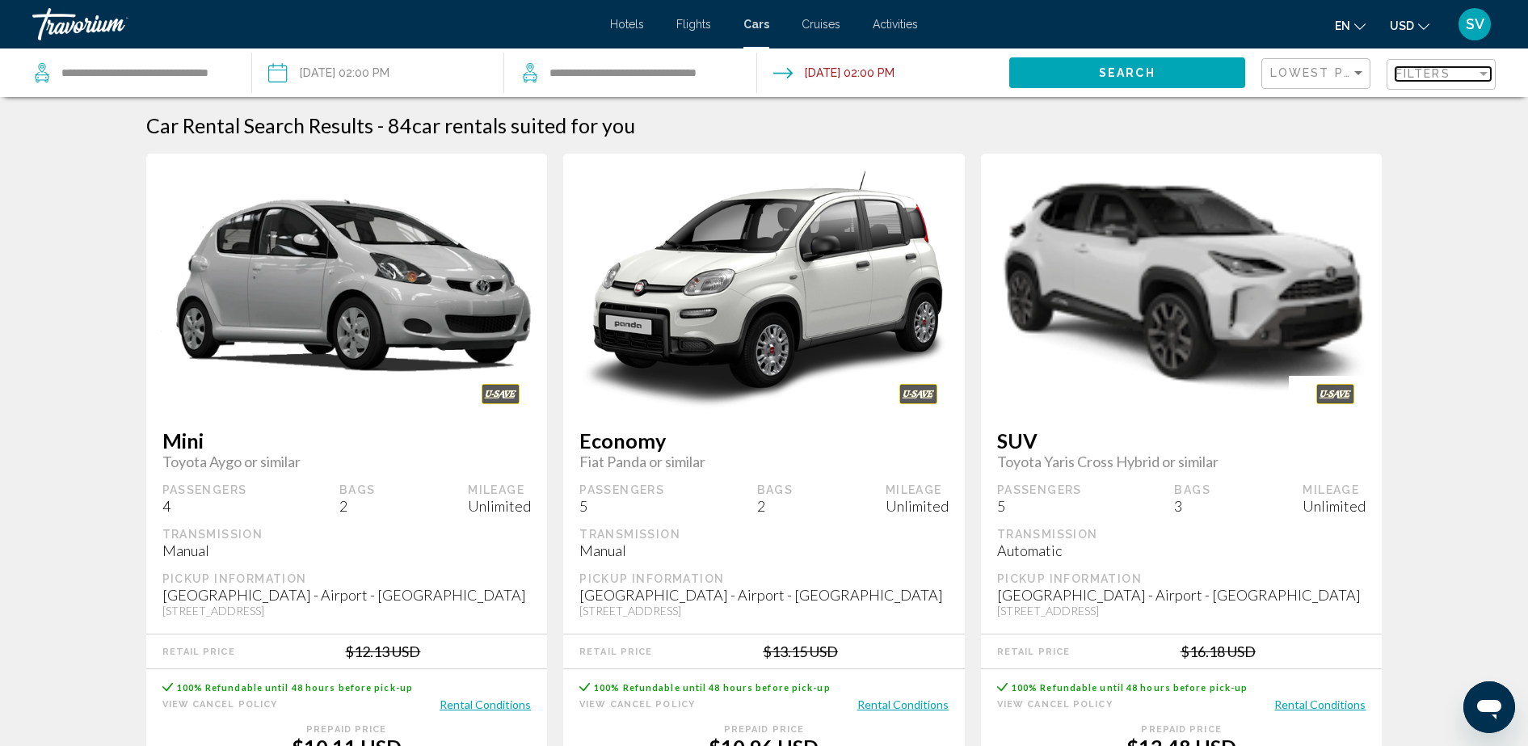
click at [1483, 72] on div "Filter" at bounding box center [1483, 74] width 8 height 4
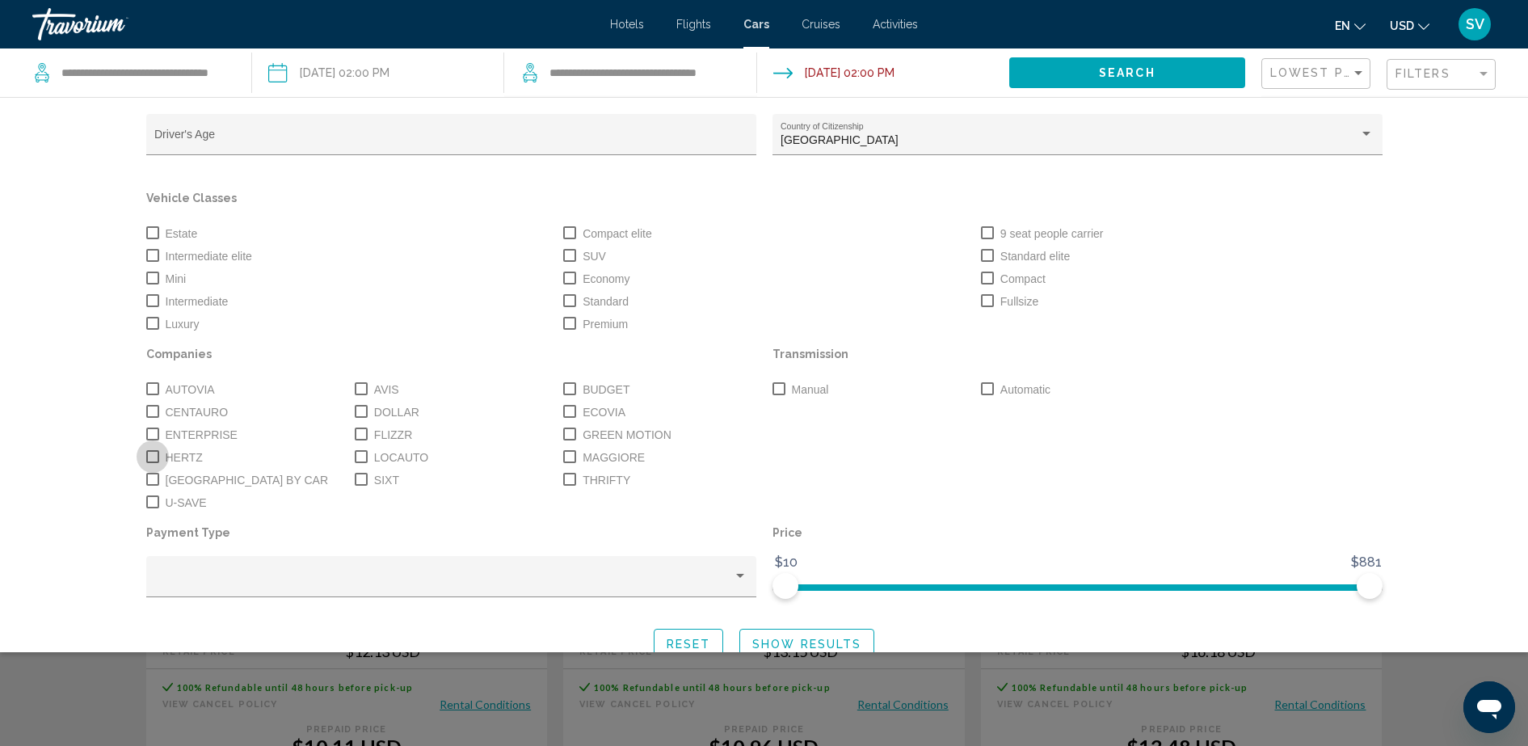
click at [146, 463] on span "Search widget" at bounding box center [152, 456] width 13 height 13
click at [563, 273] on span "Search widget" at bounding box center [569, 277] width 13 height 13
click at [981, 392] on span "Search widget" at bounding box center [987, 388] width 13 height 13
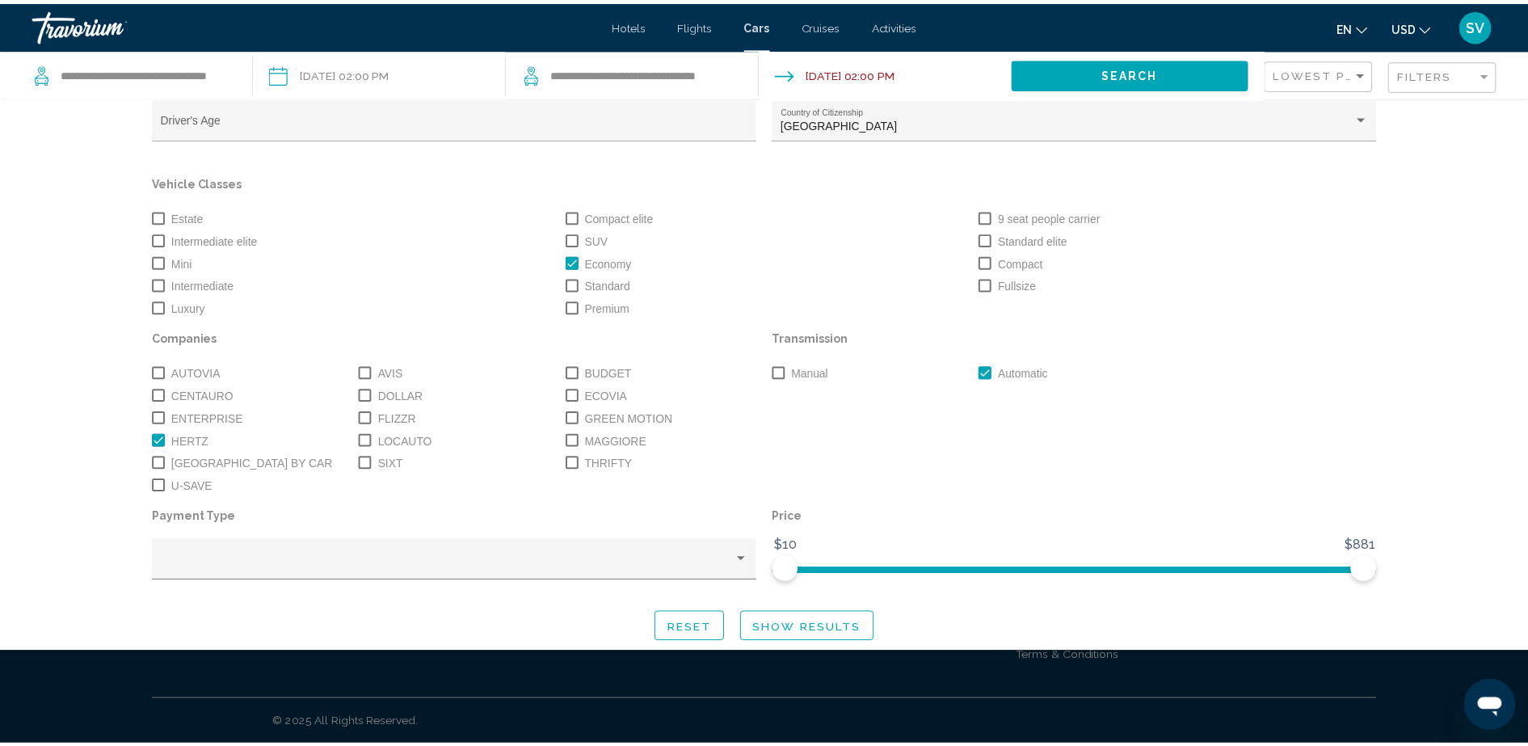
scroll to position [32, 0]
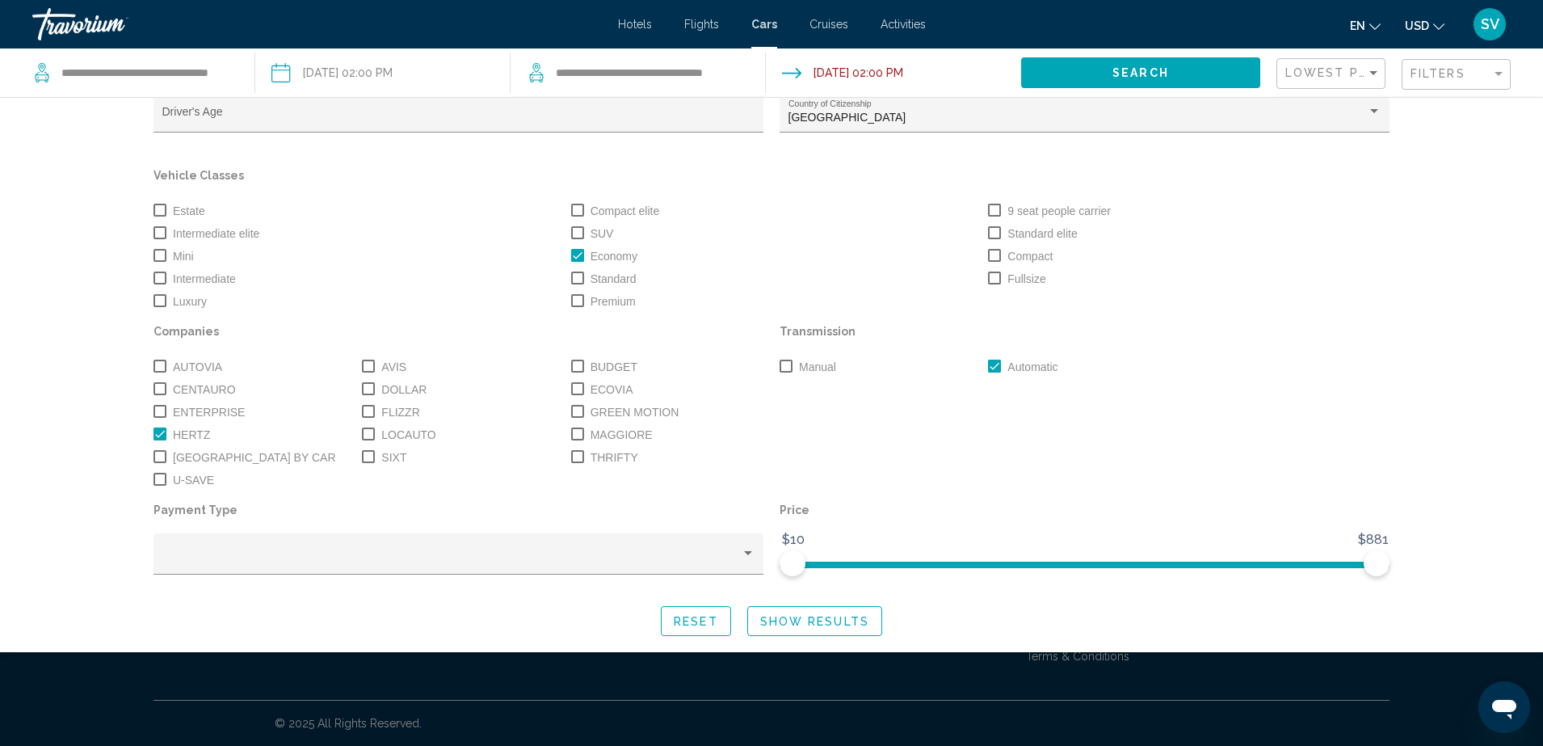
click at [814, 623] on span "Show Results" at bounding box center [814, 621] width 109 height 13
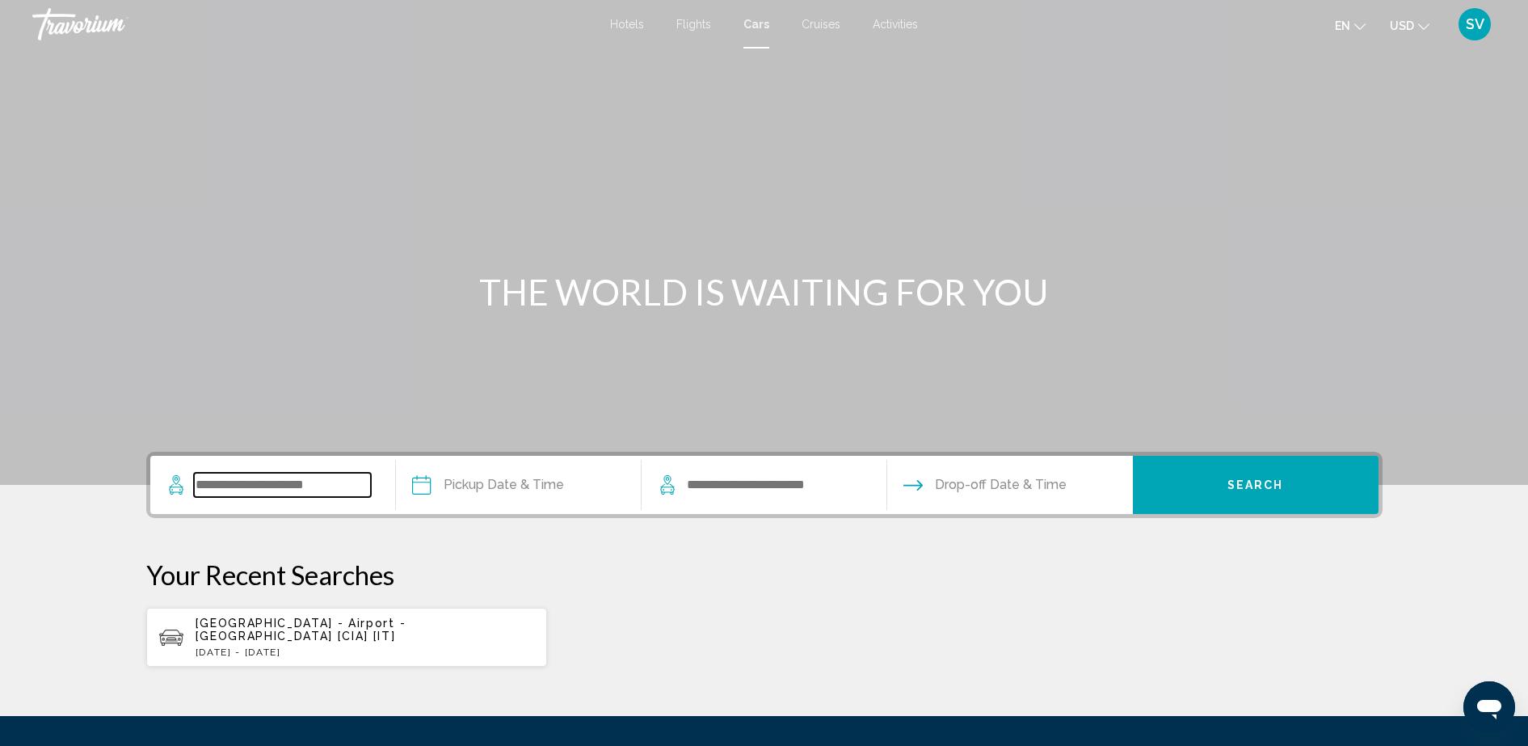
click at [276, 485] on input "Search widget" at bounding box center [282, 485] width 177 height 24
click at [226, 481] on input "Search widget" at bounding box center [282, 485] width 177 height 24
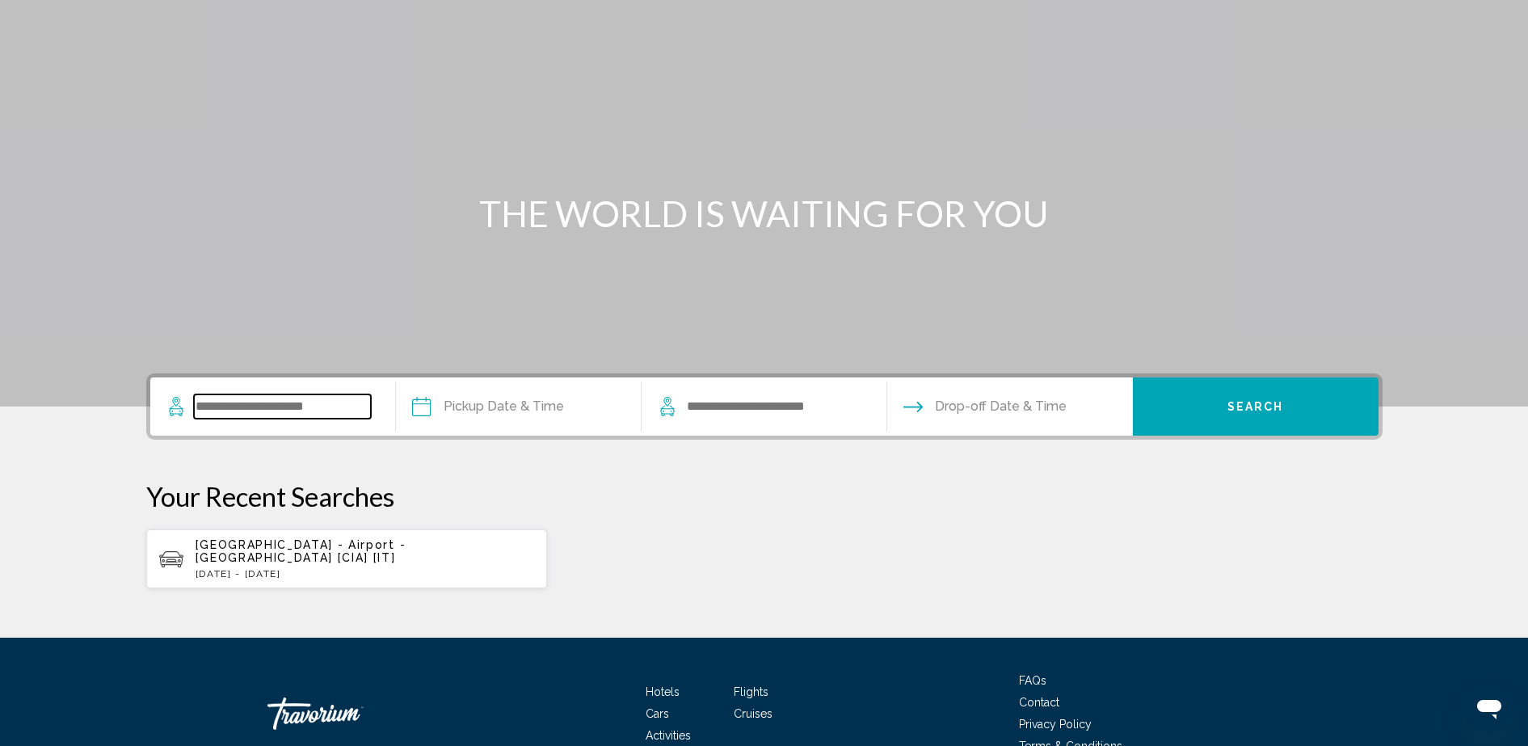
scroll to position [155, 0]
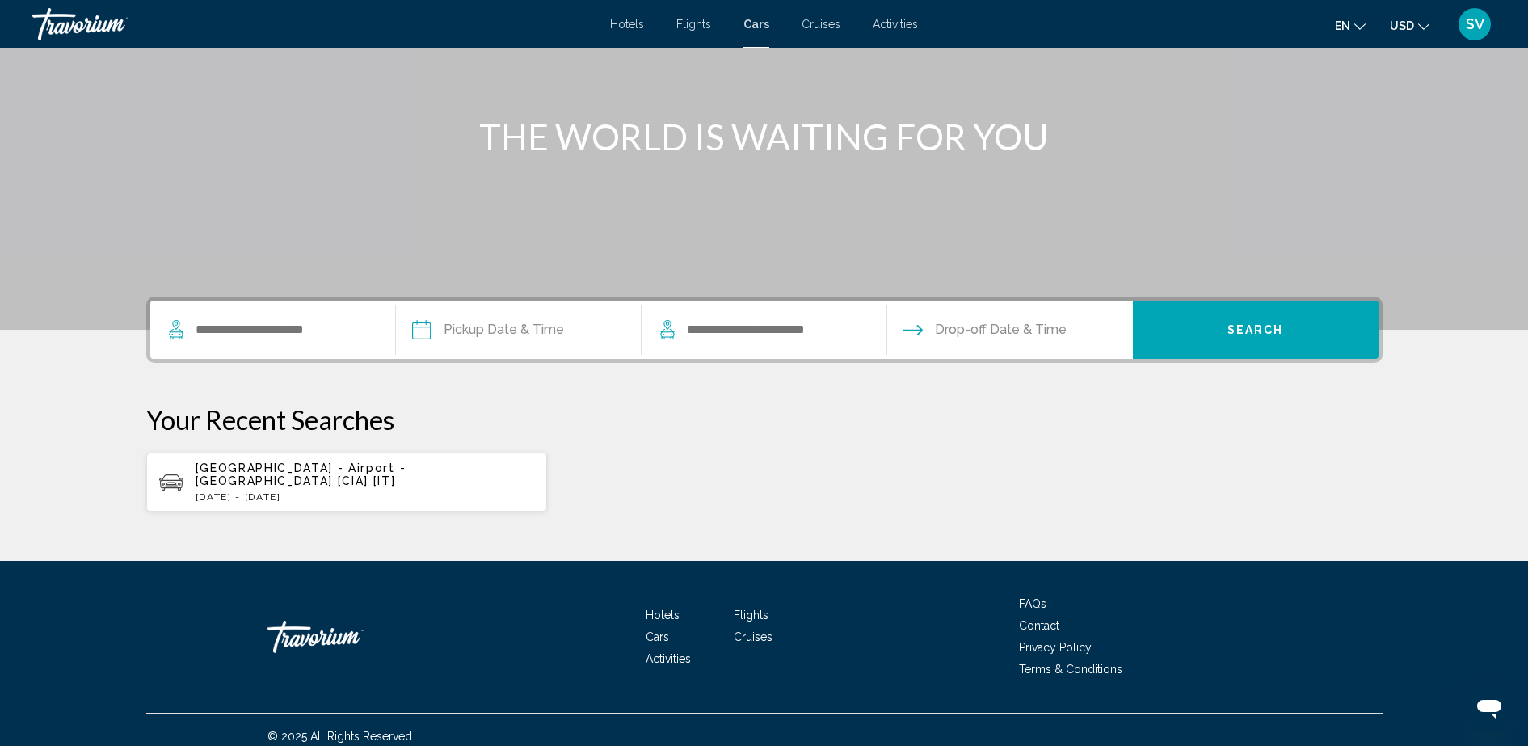
click at [284, 473] on span "[GEOGRAPHIC_DATA] - Airport - [GEOGRAPHIC_DATA] [CIA] [IT]" at bounding box center [301, 474] width 211 height 26
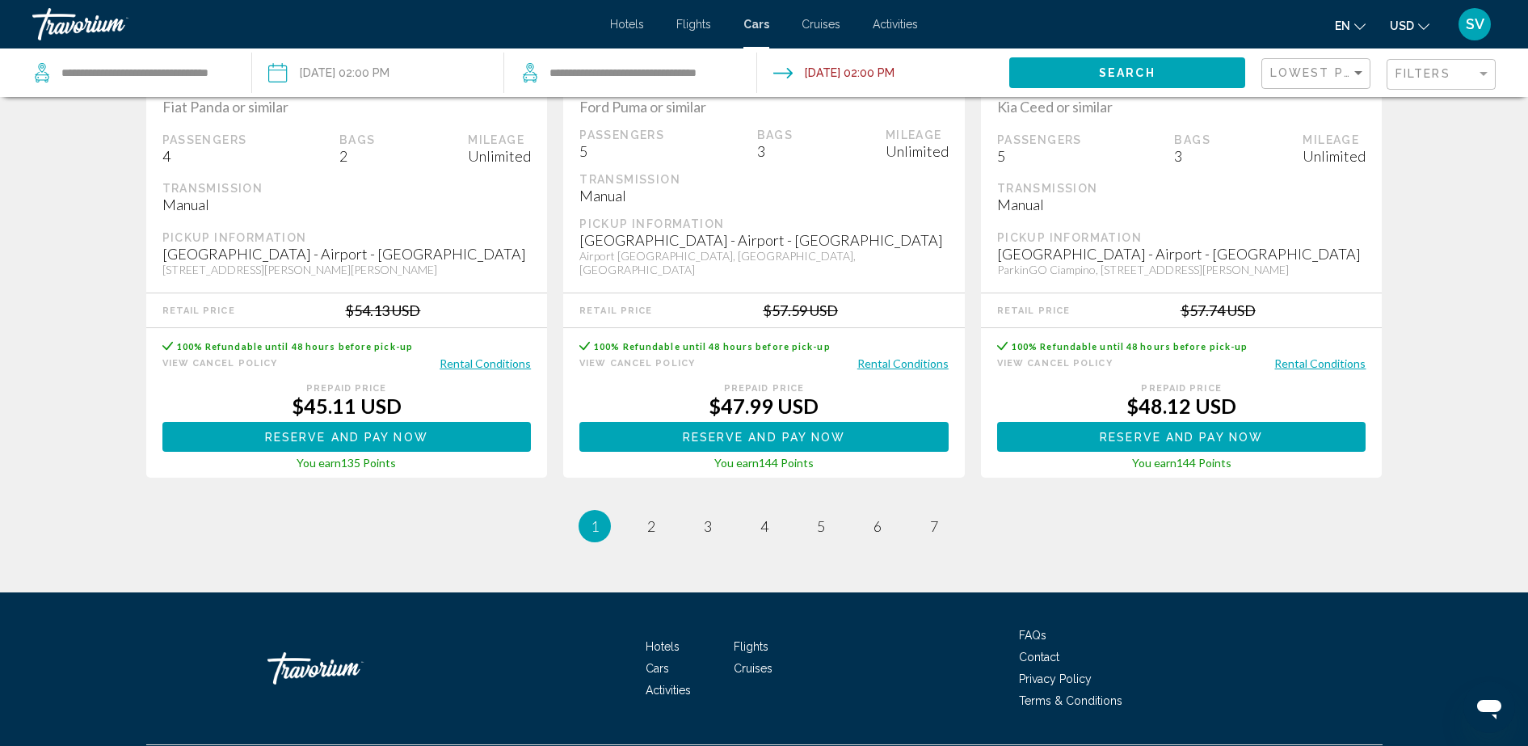
scroll to position [2519, 0]
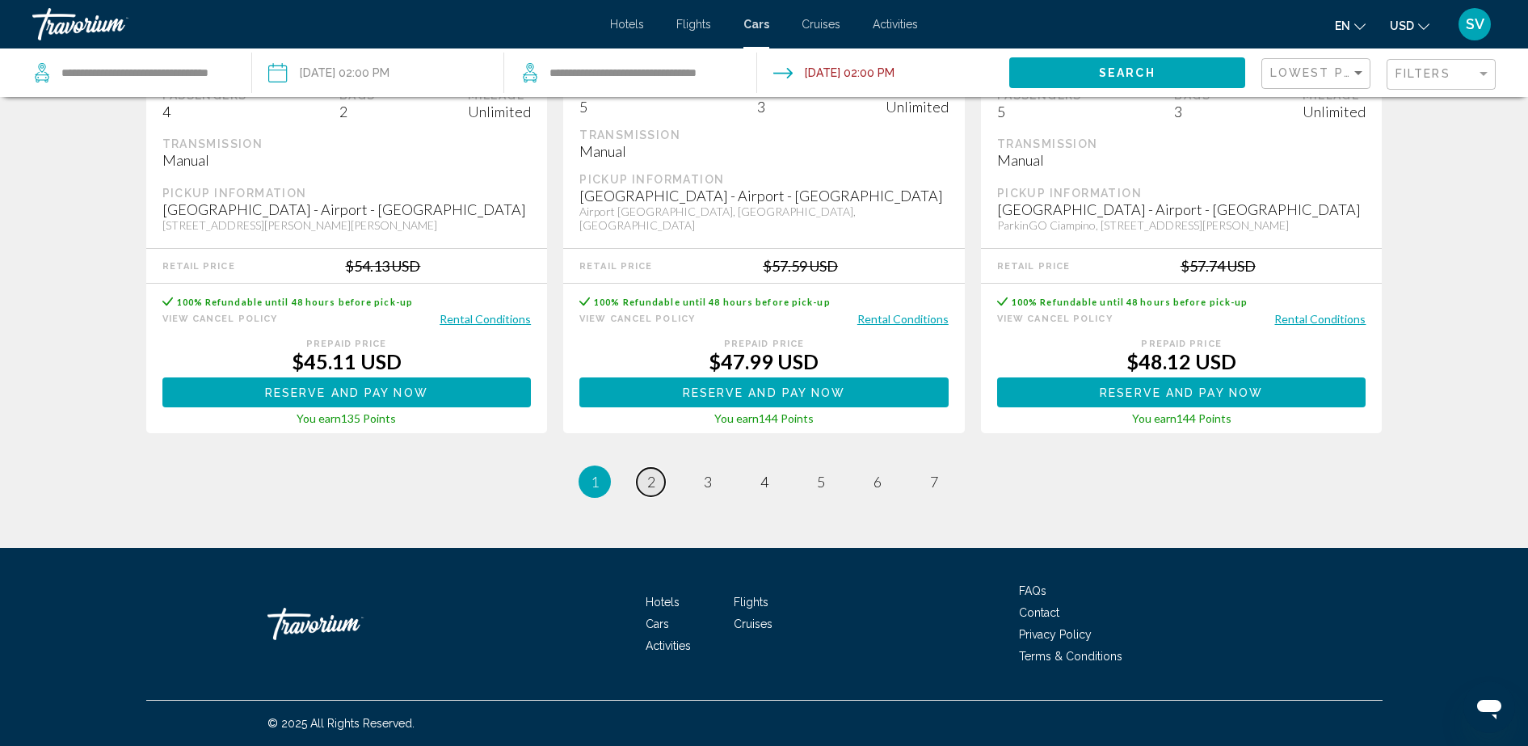
click at [651, 487] on span "2" at bounding box center [651, 482] width 8 height 18
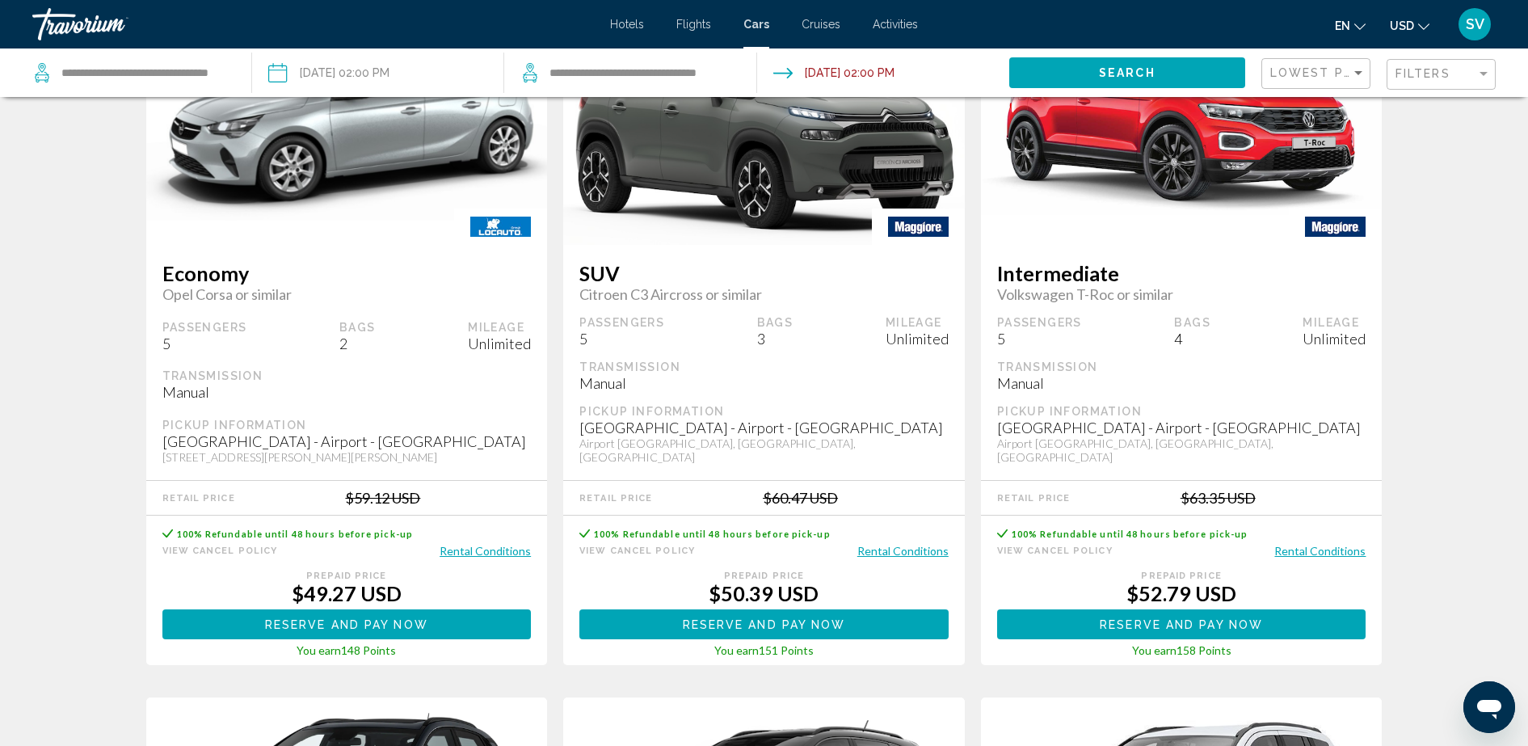
scroll to position [202, 0]
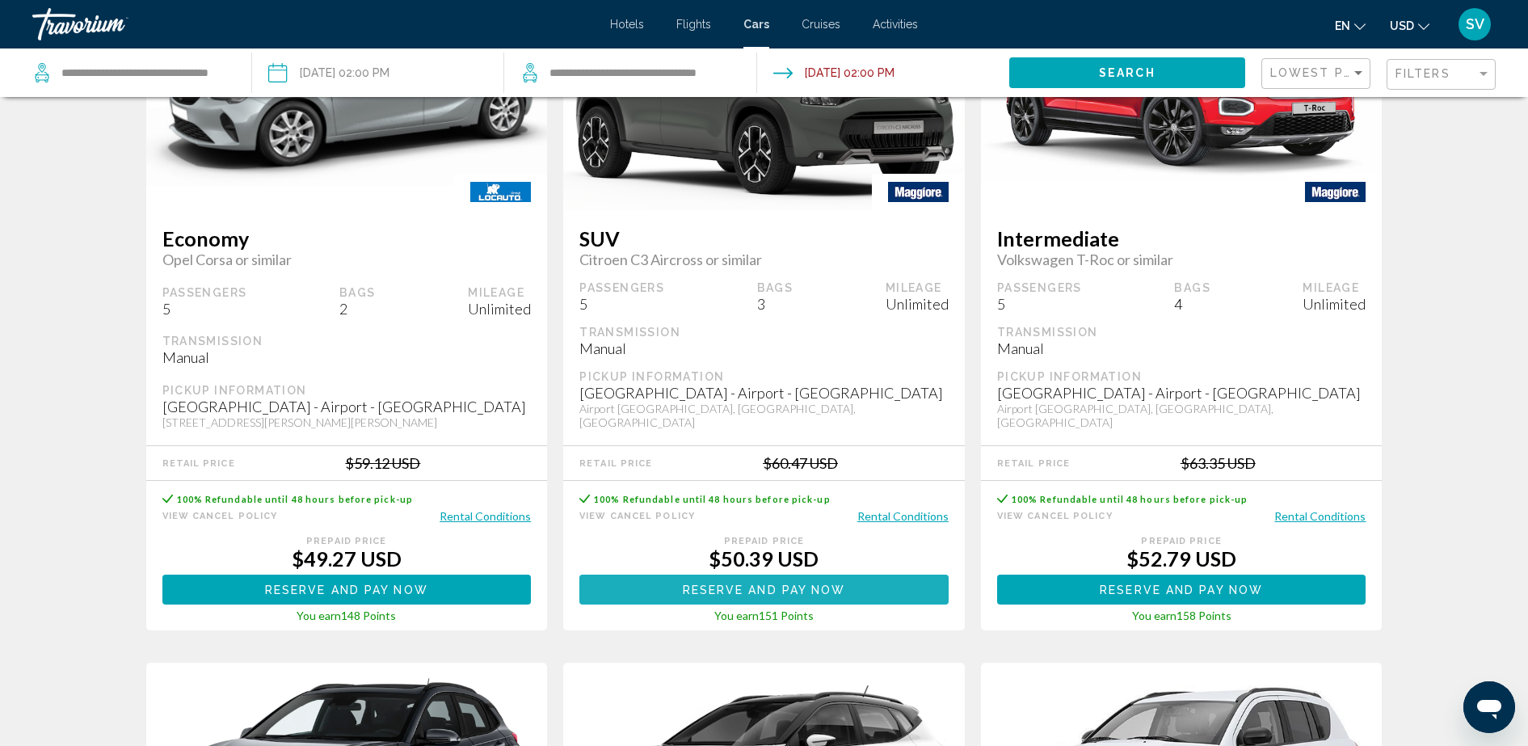
click at [767, 591] on span "Reserve and pay now" at bounding box center [764, 589] width 163 height 13
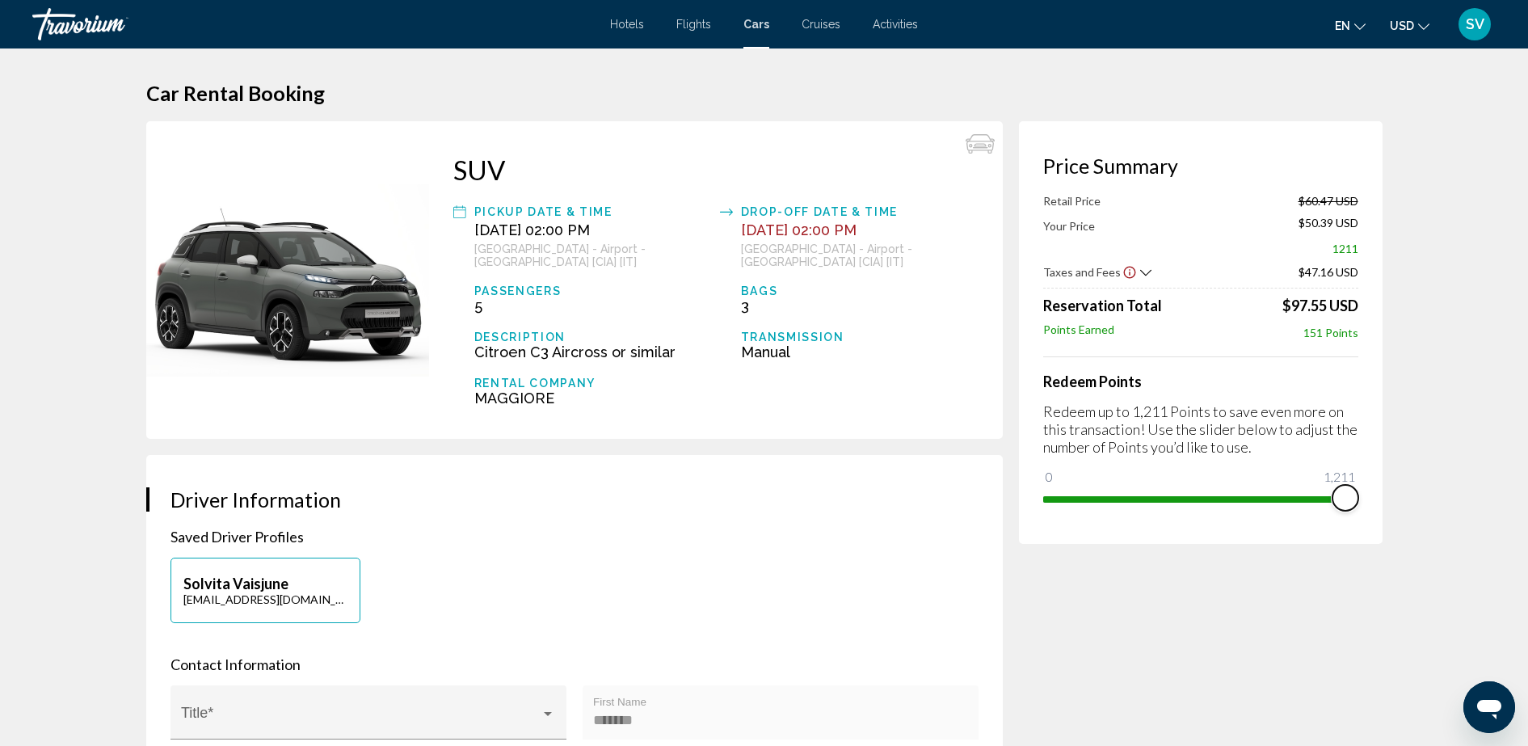
drag, startPoint x: 1053, startPoint y: 479, endPoint x: 1398, endPoint y: 499, distance: 345.6
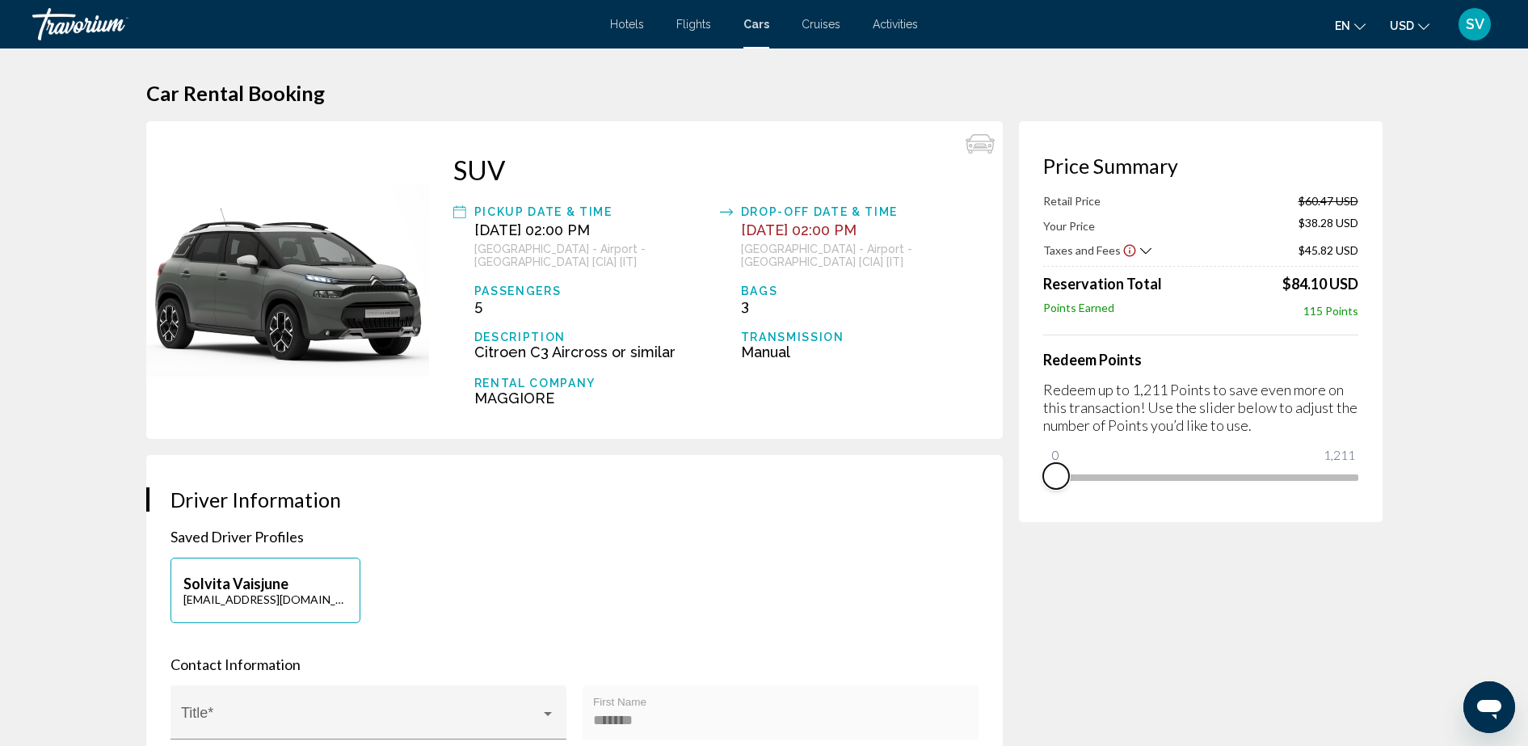
drag, startPoint x: 1340, startPoint y: 494, endPoint x: 1035, endPoint y: 504, distance: 304.8
click at [1036, 504] on div "Price Summary Retail Price $60.47 USD Your Price $38.28 USD Taxes and Fees $45.…" at bounding box center [1201, 321] width 364 height 401
